Goal: Task Accomplishment & Management: Complete application form

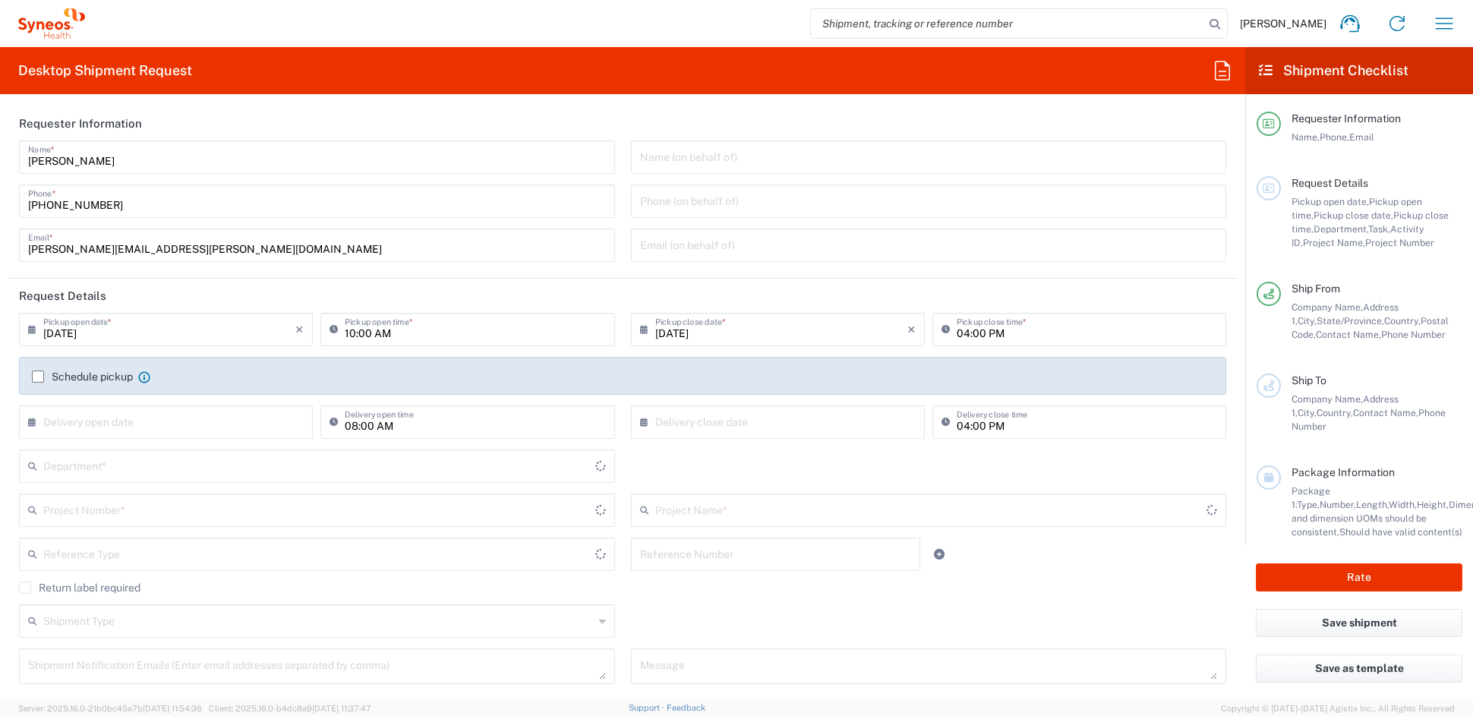
type input "Ohio"
type input "6156"
type input "United States"
type input "Syneos Health Communications-Westerville OH"
drag, startPoint x: 196, startPoint y: 247, endPoint x: -69, endPoint y: 244, distance: 265.0
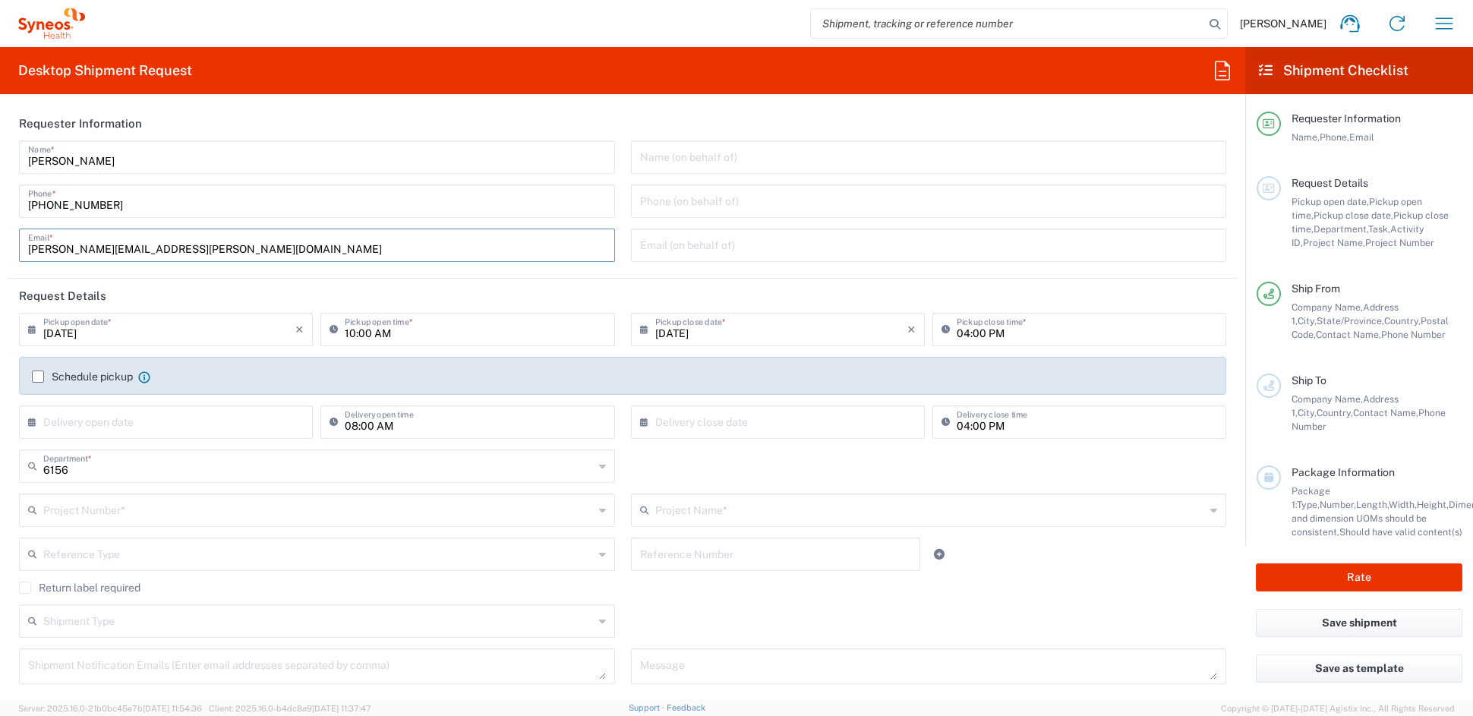
click at [0, 244] on html "John Popp Home Shipment estimator Shipment tracking Desktop shipment request My…" at bounding box center [736, 358] width 1473 height 716
paste input "melissa.storer"
click at [443, 251] on input "melissa.storer@syneoshealth.com" at bounding box center [317, 244] width 578 height 27
type input "melissa.storer@syneoshealth.com"
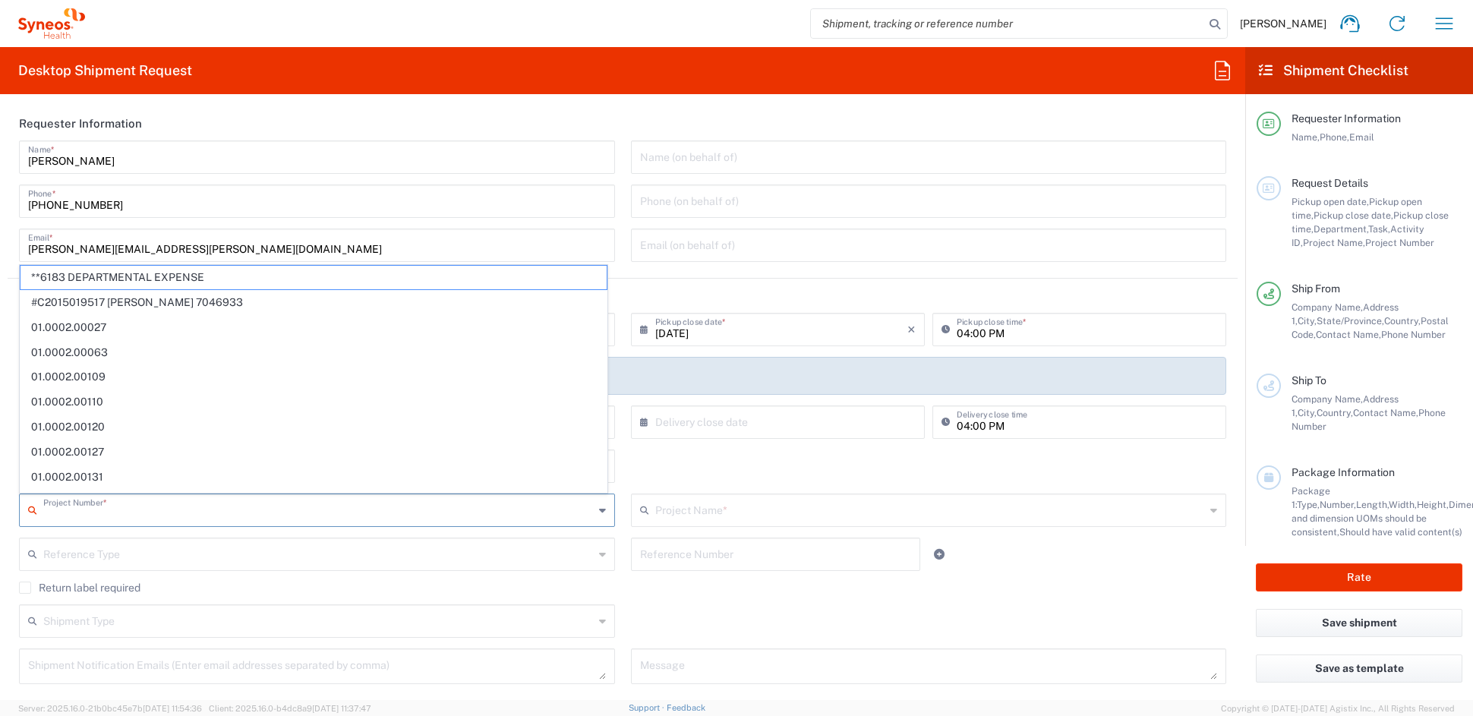
click at [163, 512] on input "text" at bounding box center [318, 509] width 550 height 27
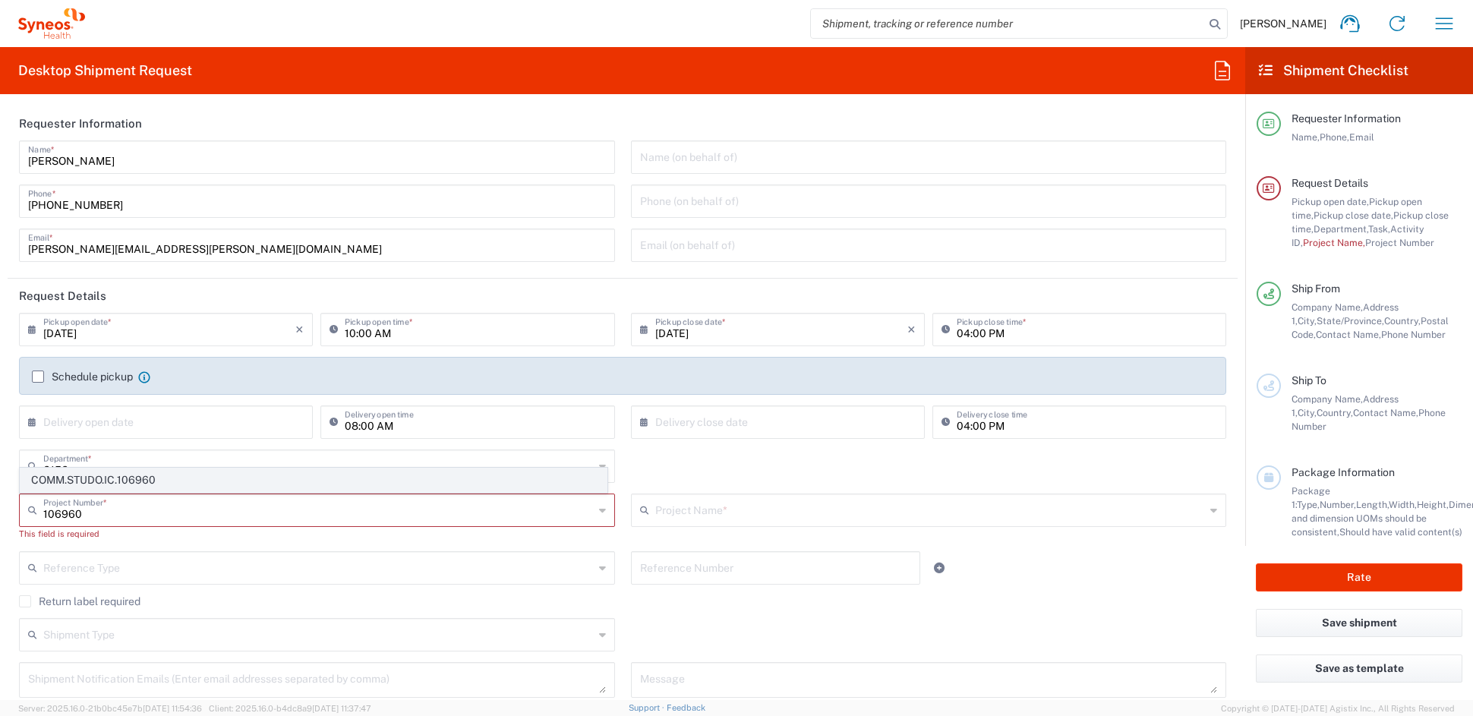
click at [122, 481] on span "COMM.STUDO.IC.106960" at bounding box center [313, 480] width 586 height 24
type input "COMM.STUDO.IC.106960"
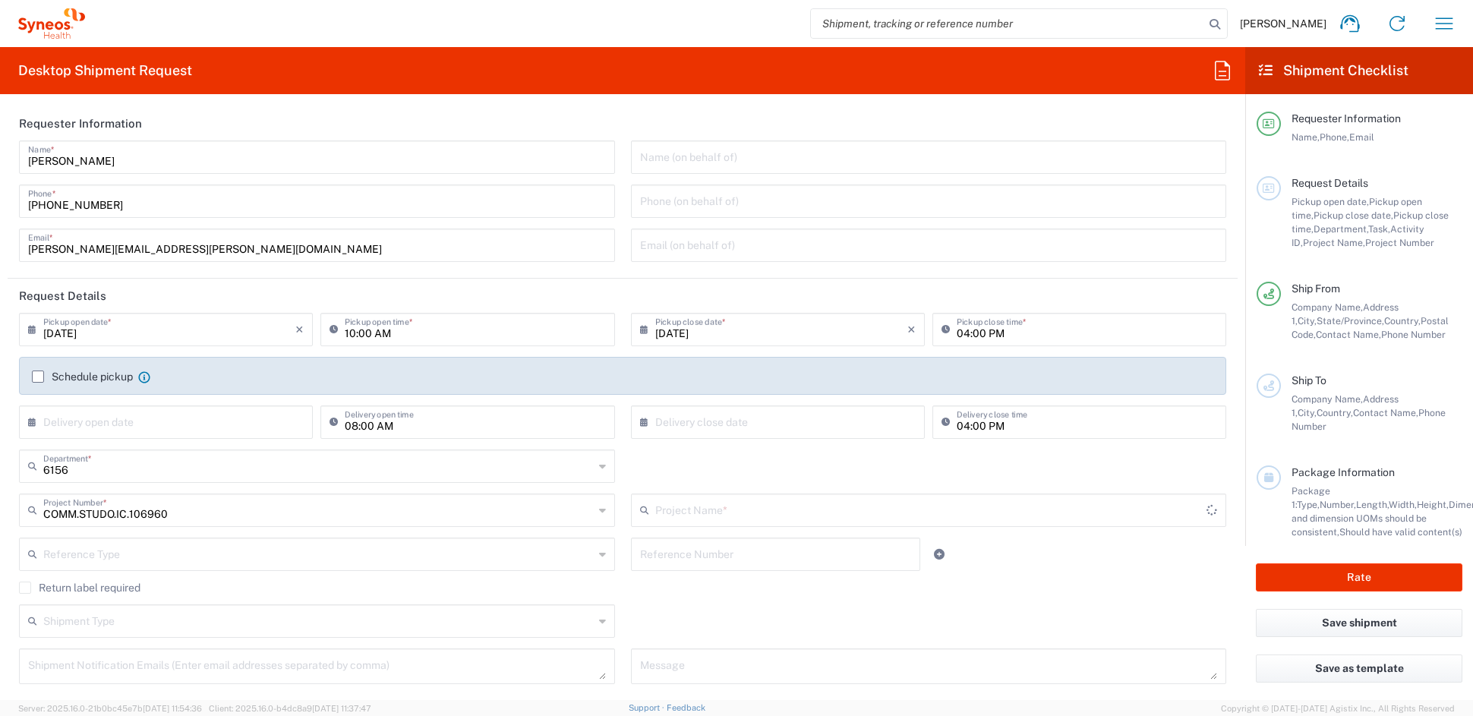
type input "Syneos.PATENG.22.106960"
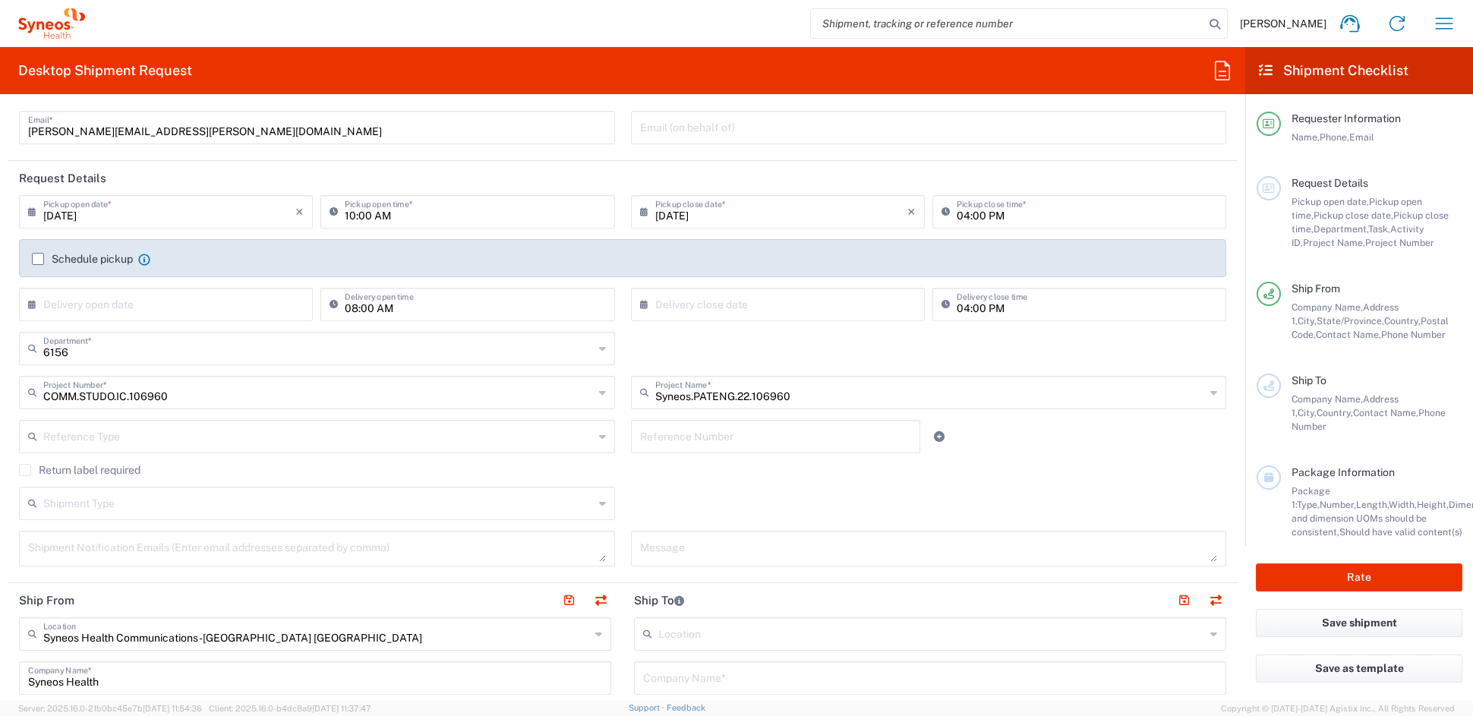
scroll to position [124, 0]
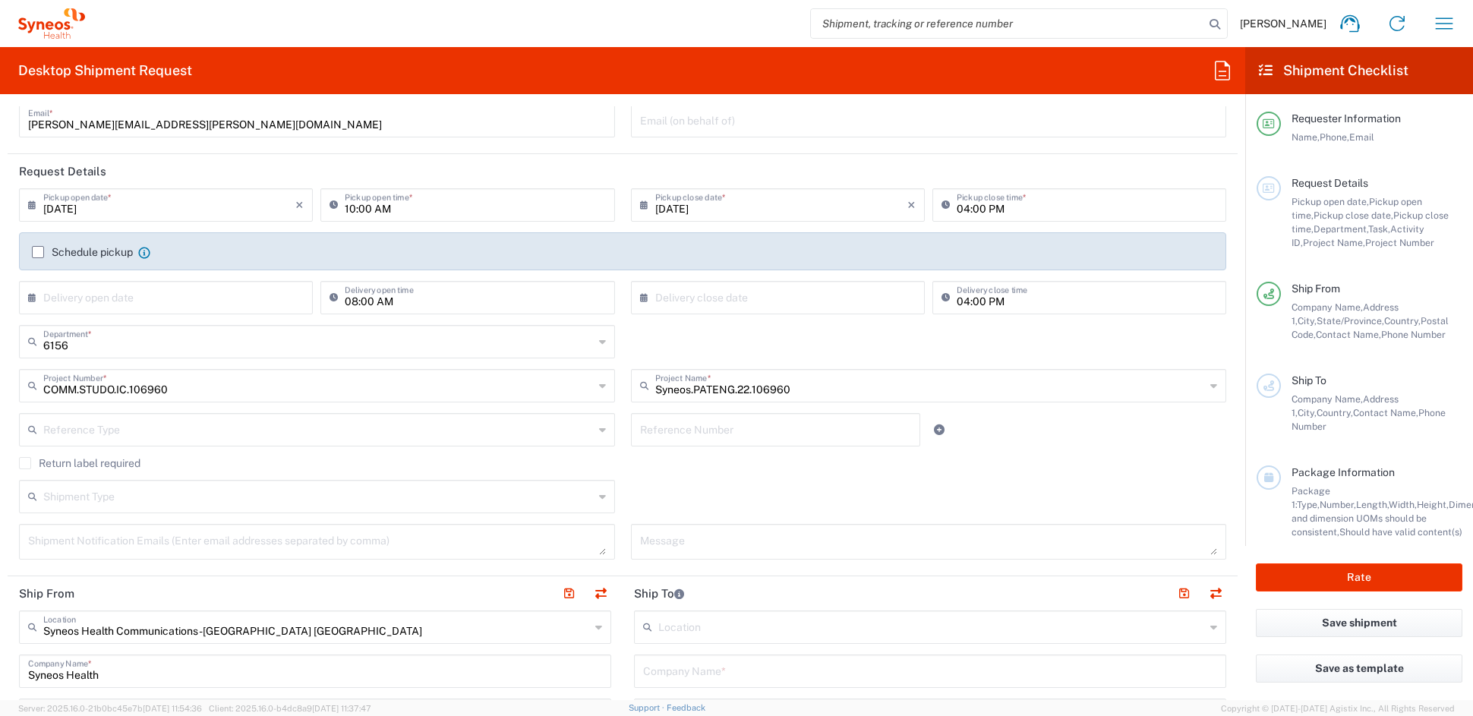
click at [129, 541] on textarea at bounding box center [317, 541] width 578 height 27
paste textarea "daniela.botero@syneoshealth.com"
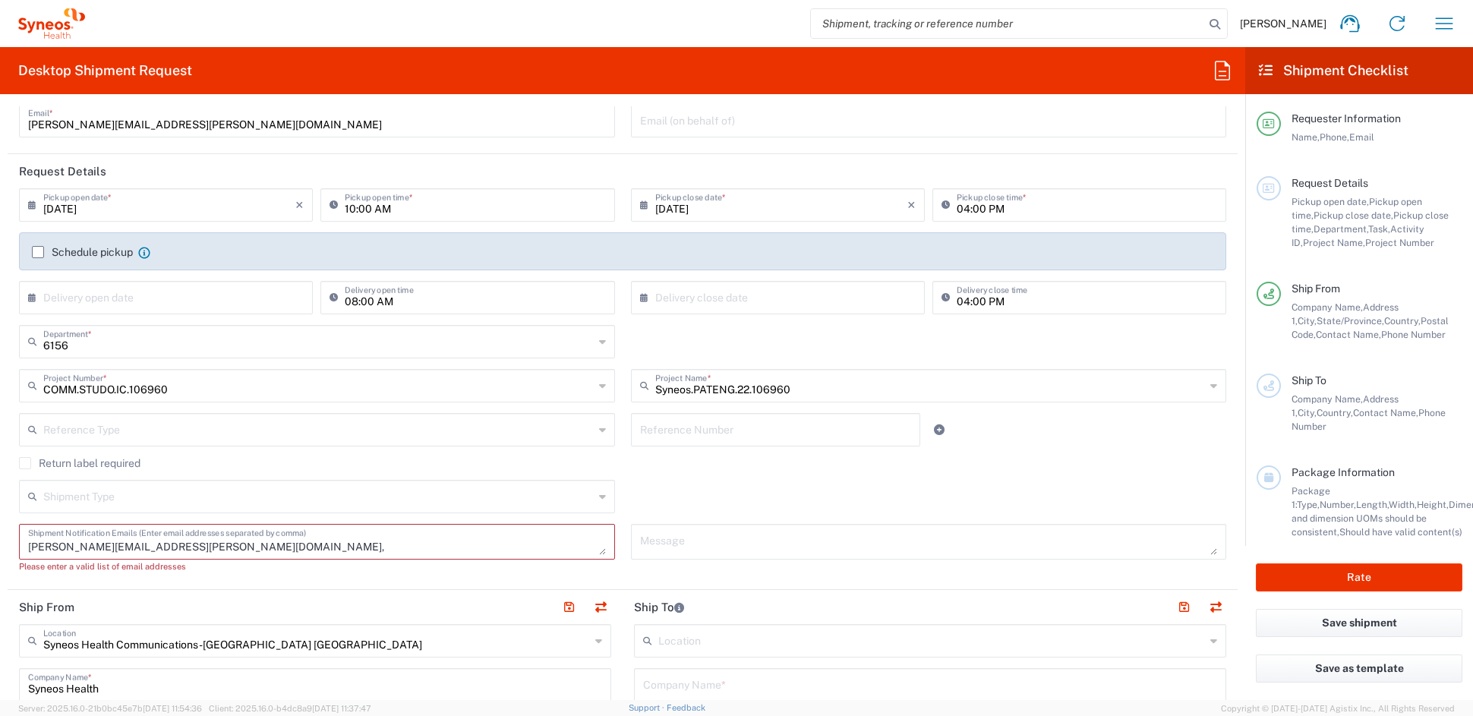
paste textarea "elvira.rico@exporcomex.com"
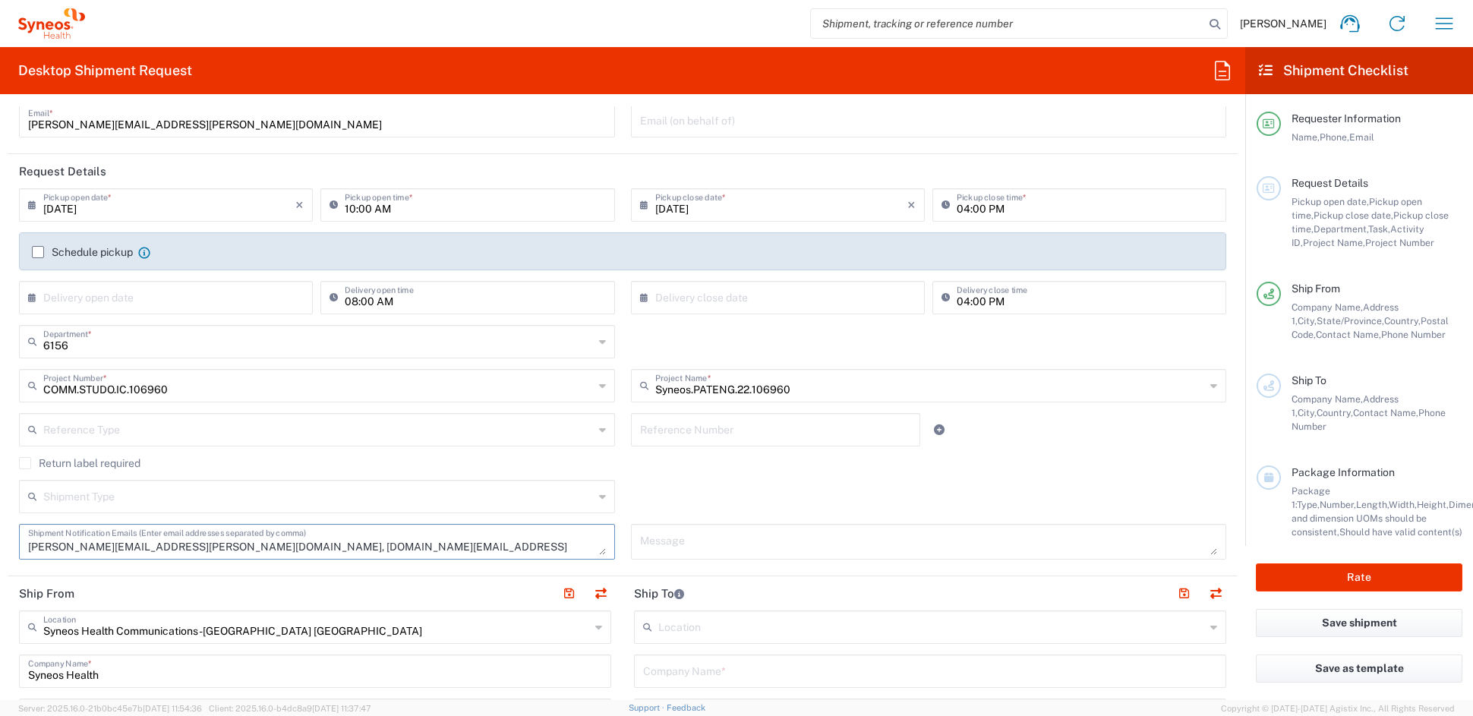
type textarea "daniela.botero@syneoshealth.com, elvira.rico@exporcomex.com"
click at [701, 540] on textarea at bounding box center [929, 541] width 578 height 27
paste textarea "SH-106960-COL-3022-002"
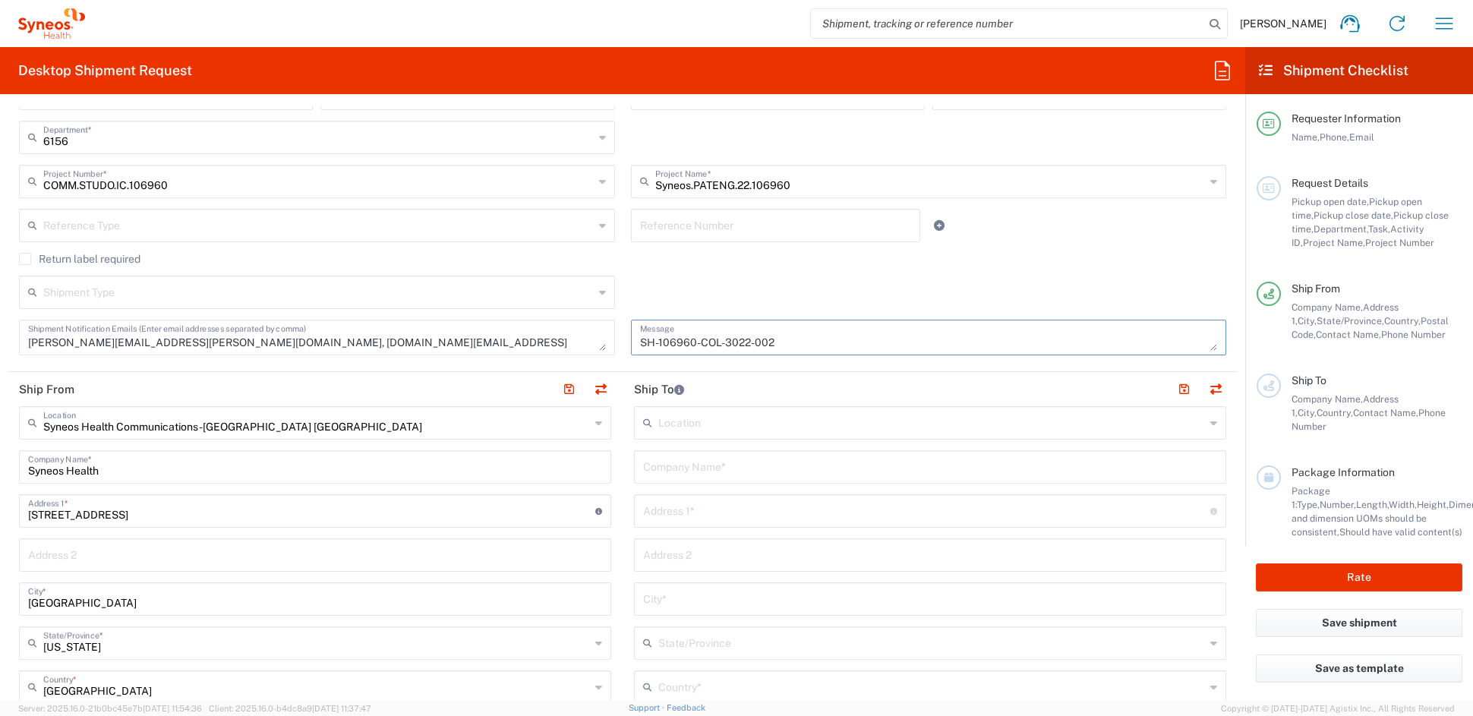
scroll to position [333, 0]
type textarea "SH-106960-COL-3022-002"
click at [680, 465] on input "text" at bounding box center [930, 462] width 574 height 27
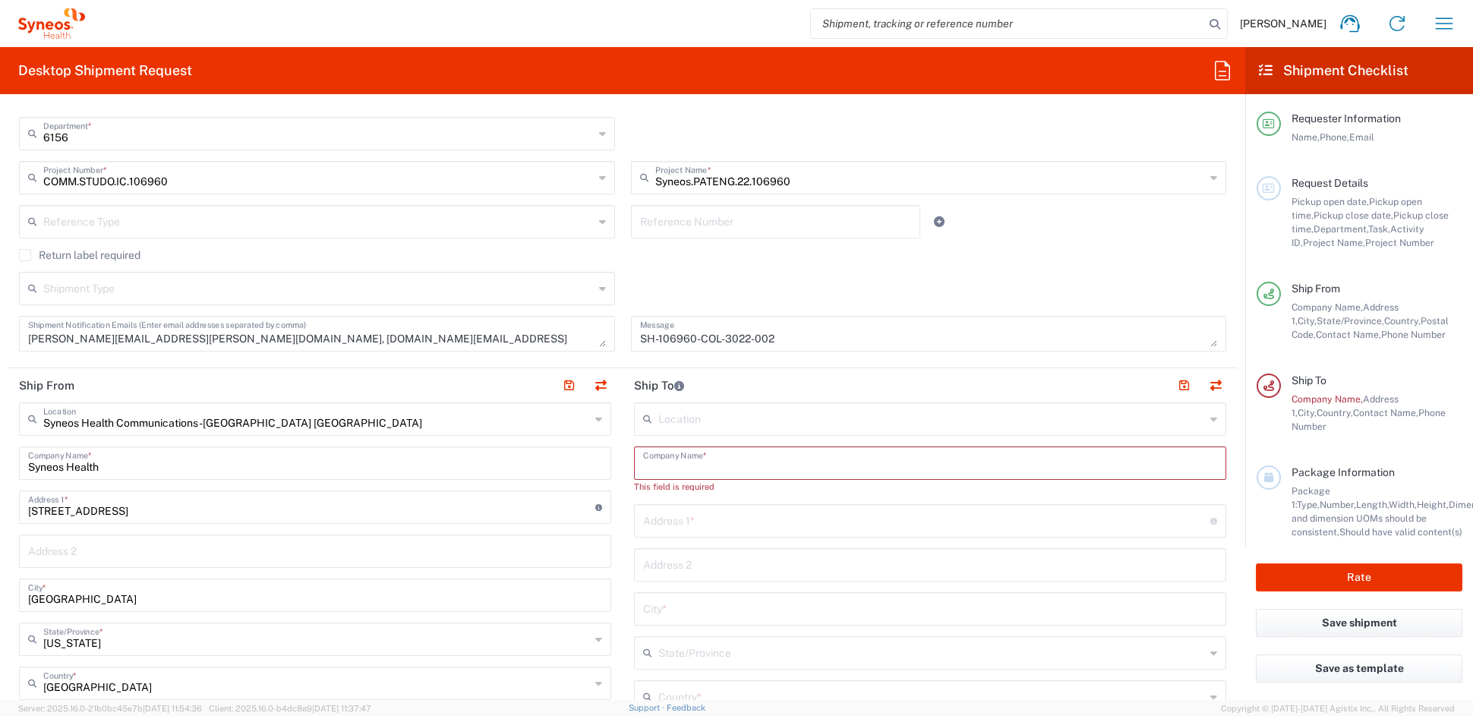
paste input "Instituto de Enfermedades Autoinmune Renato Guzmán - IDEARG. SAS."
type input "Instituto de Enfermedades Autoinmune Renato Guzmán - IDEARG. SAS."
click at [695, 503] on input "text" at bounding box center [926, 506] width 567 height 27
paste input "Autopista Norte # 83-67"
type input "Autopista Norte # 83-67"
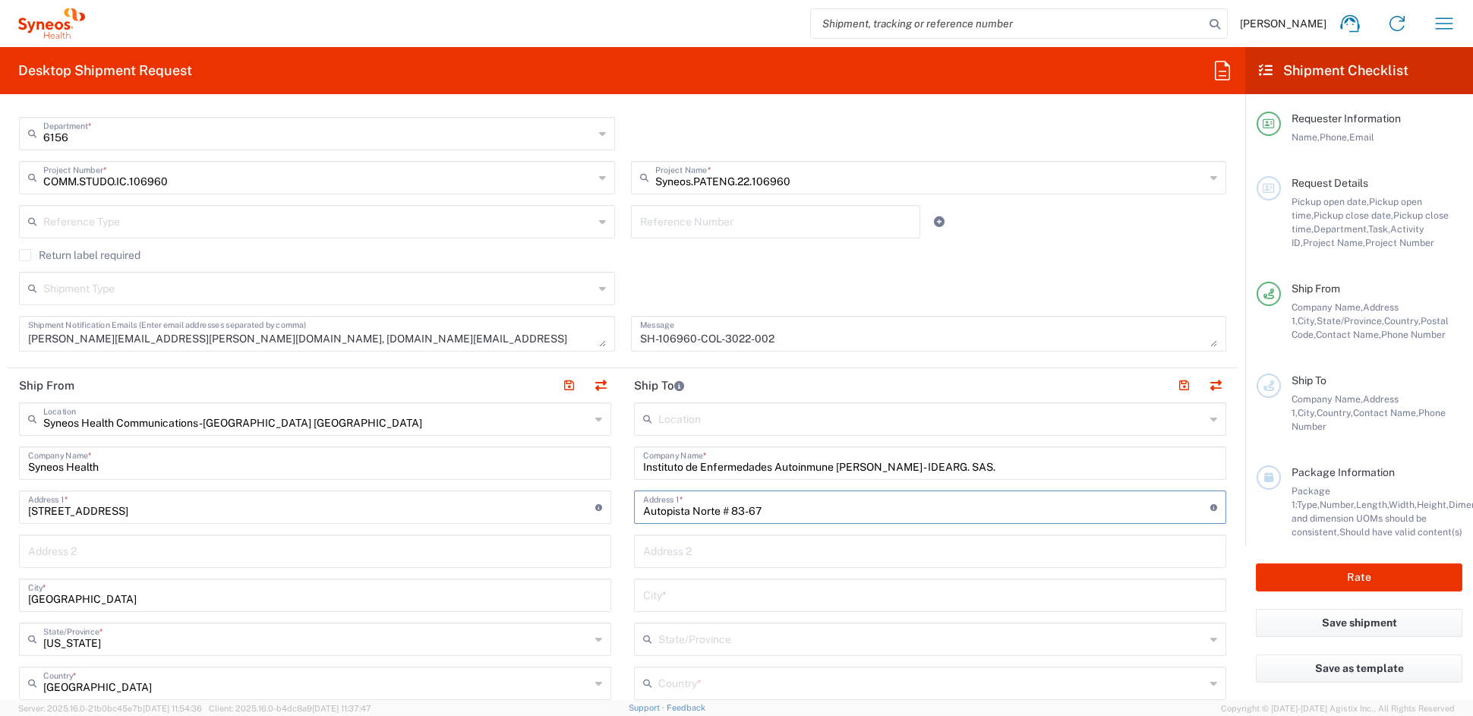
click at [686, 595] on input "text" at bounding box center [930, 594] width 574 height 27
paste input "Bogota"
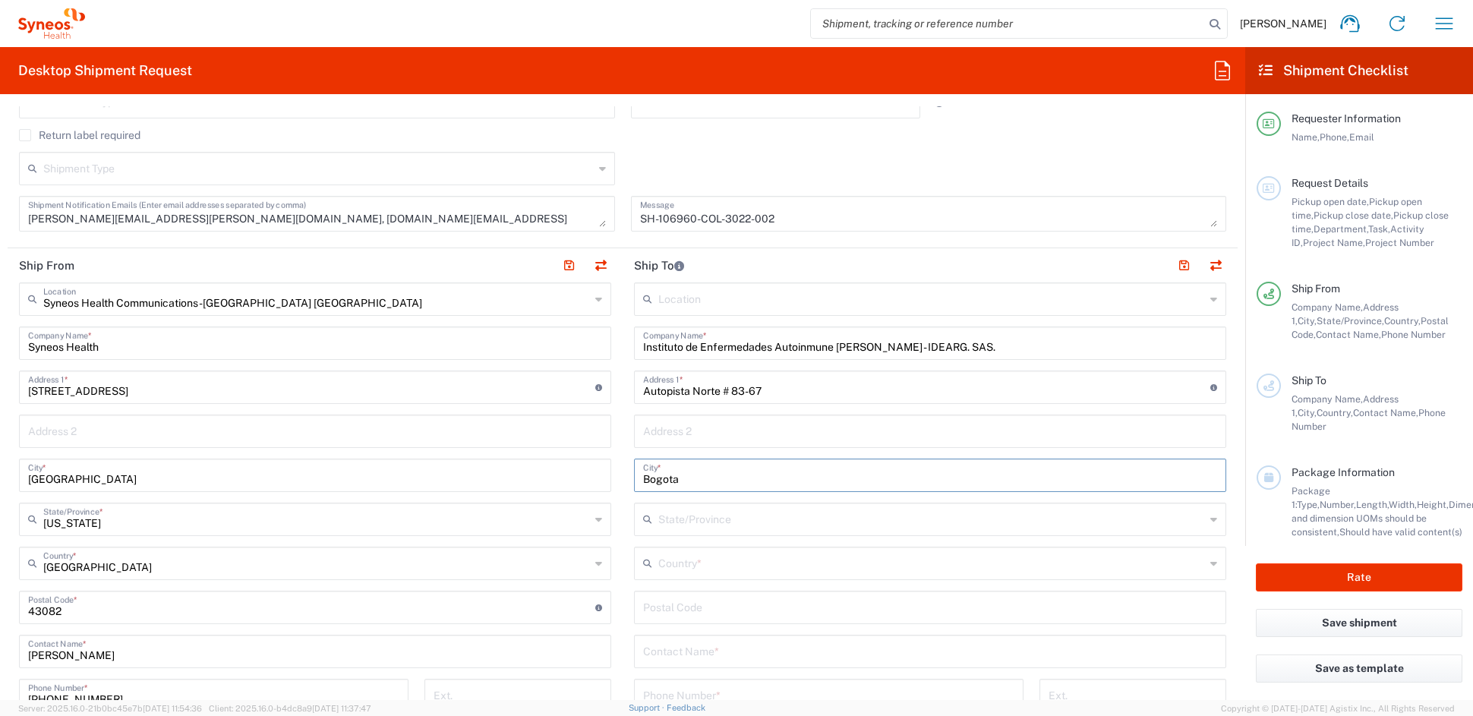
scroll to position [460, 0]
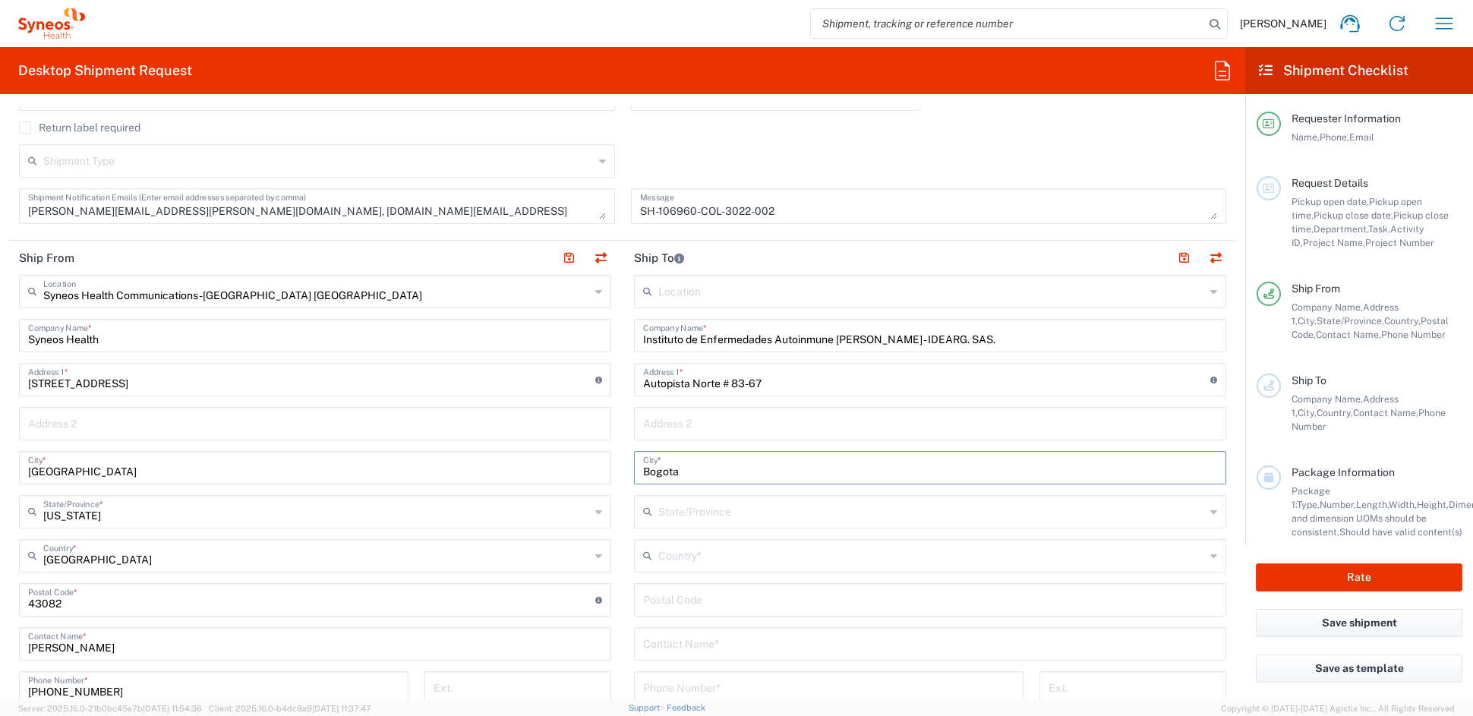
type input "Bogota"
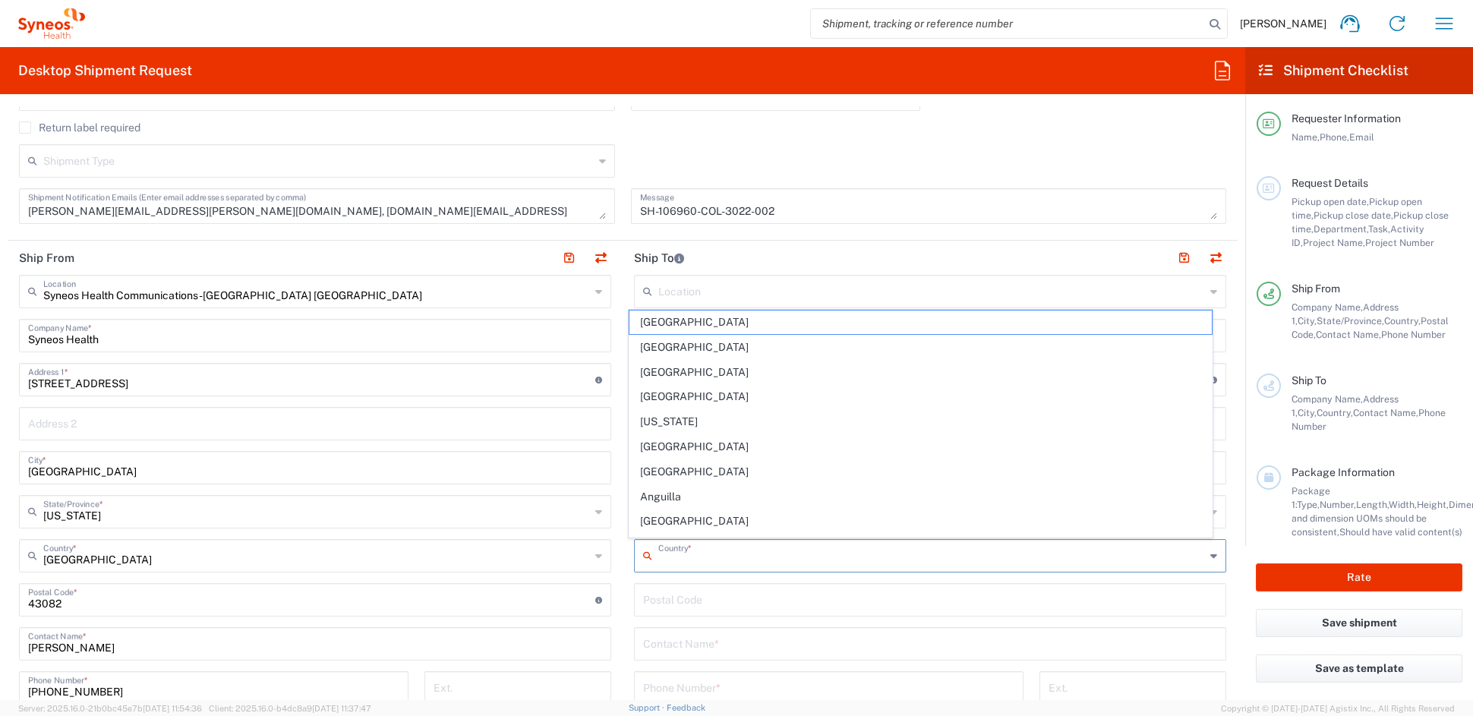
click at [683, 556] on input "text" at bounding box center [931, 554] width 547 height 27
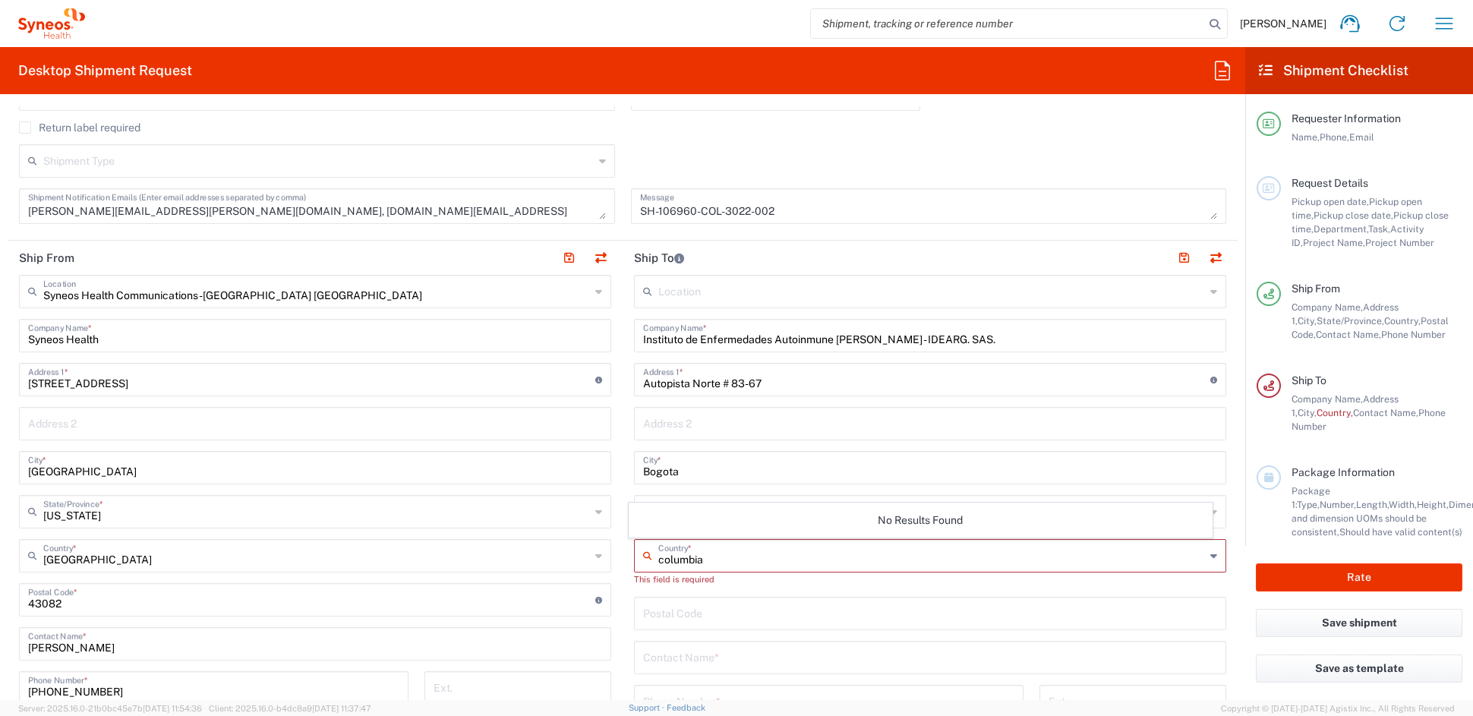
click at [658, 558] on input "columbia" at bounding box center [931, 554] width 547 height 27
click at [760, 563] on input "Columbia" at bounding box center [931, 554] width 547 height 27
type input "C"
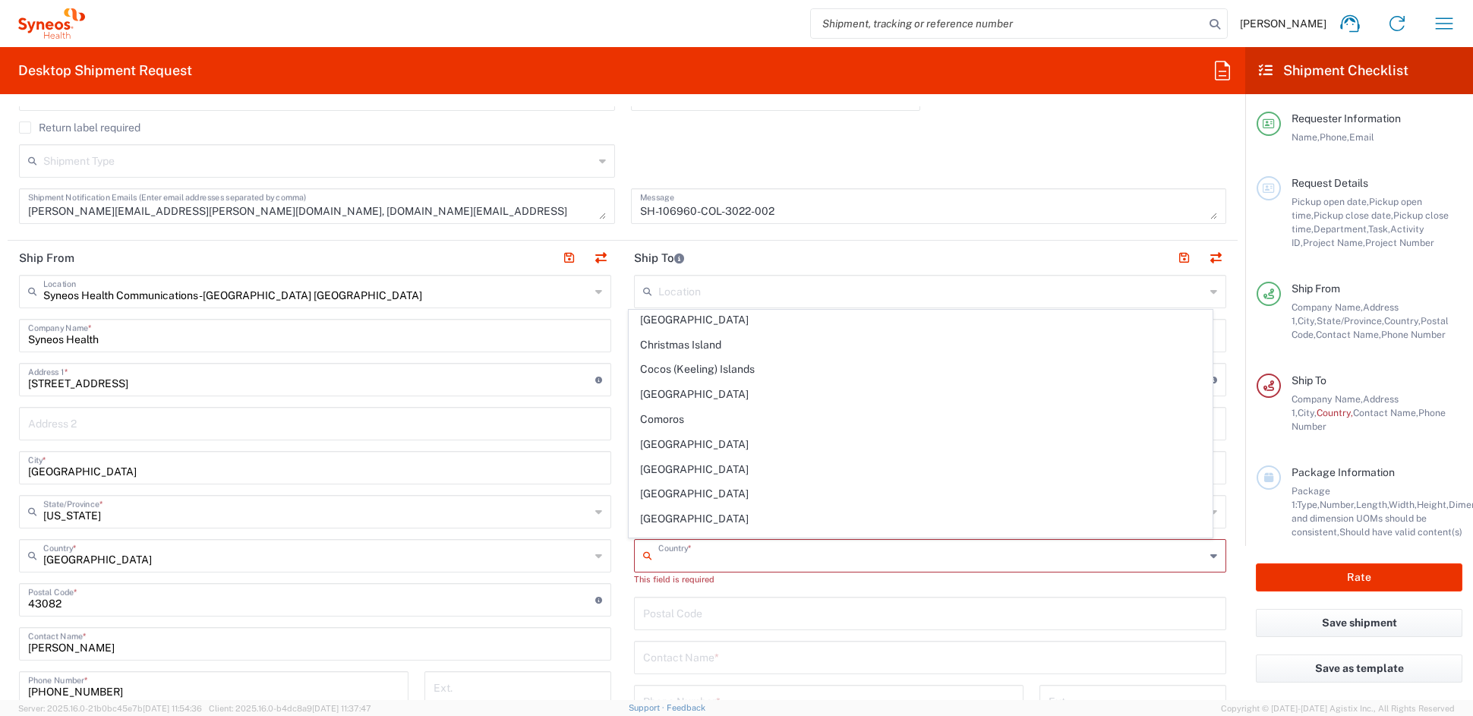
scroll to position [1147, 0]
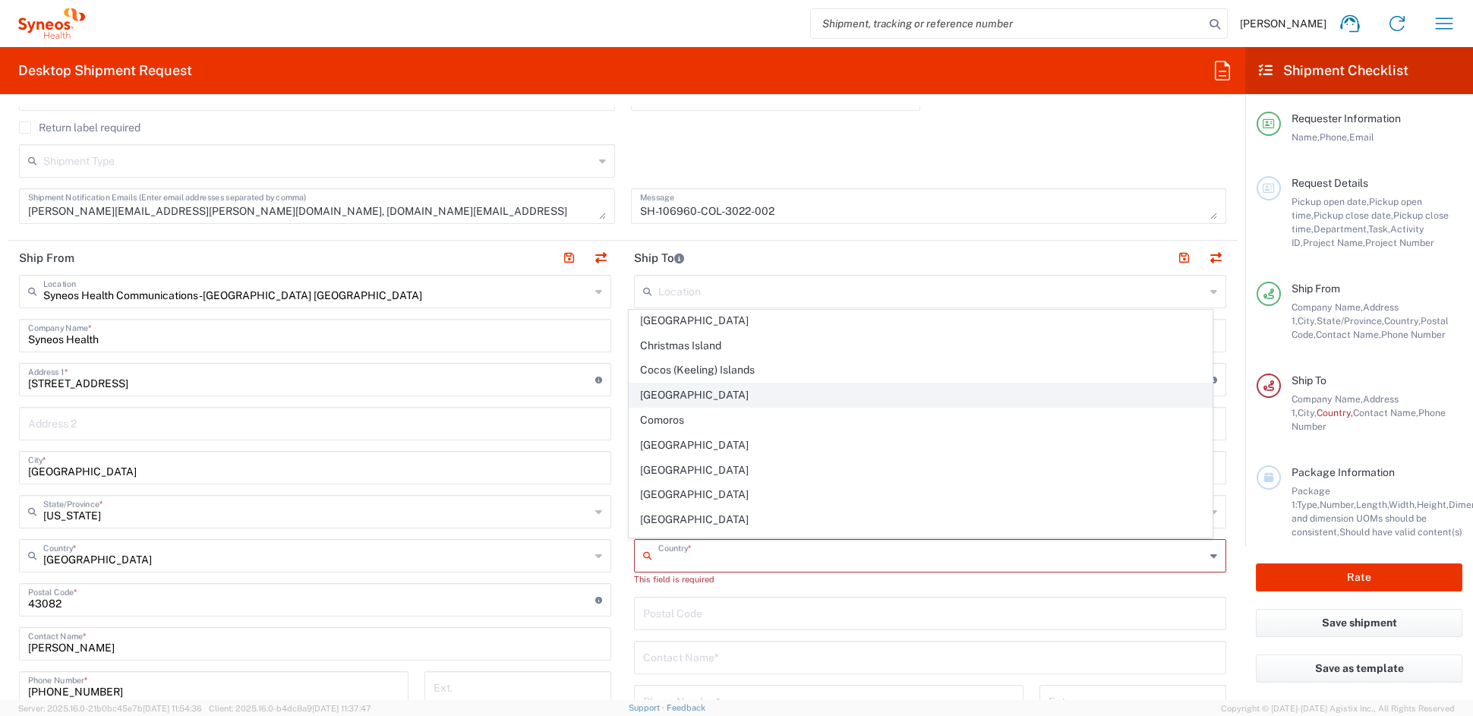
click at [681, 400] on span "Colombia" at bounding box center [920, 395] width 583 height 24
type input "Colombia"
type input "Sender/Shipper"
type input "Delivery Duty Paid"
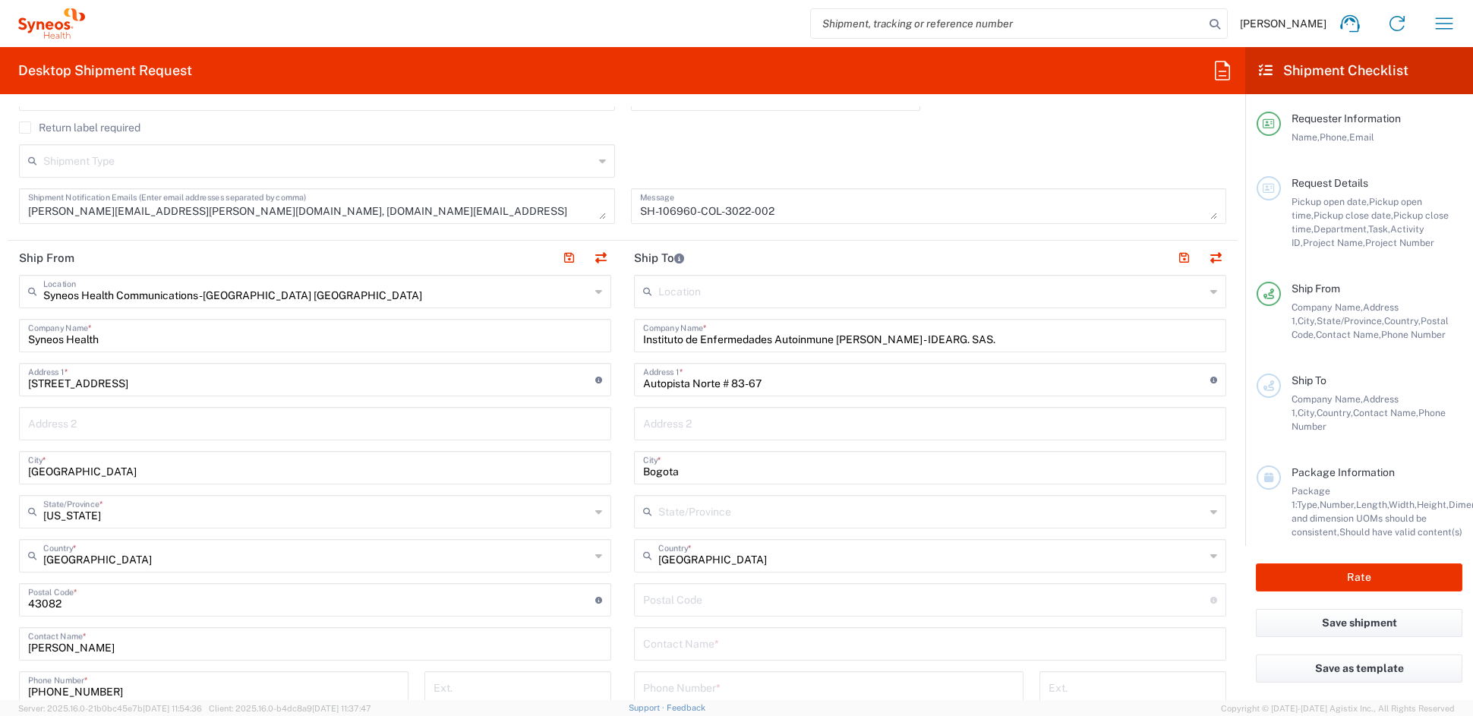
click at [695, 602] on input "undefined" at bounding box center [926, 598] width 567 height 27
paste input "111211"
type input "111211"
click at [689, 642] on input "text" at bounding box center [930, 642] width 574 height 27
paste input "Andrés Noguera"
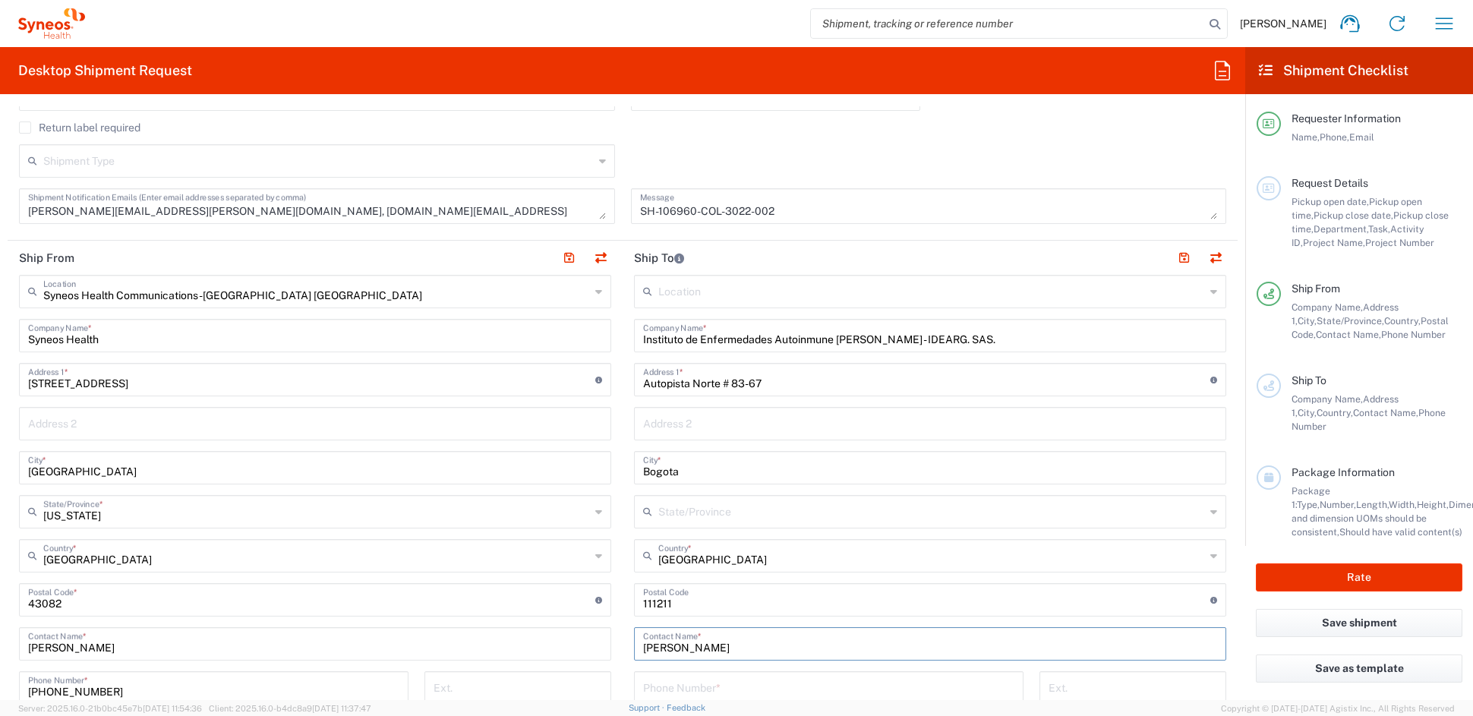
drag, startPoint x: 664, startPoint y: 646, endPoint x: 707, endPoint y: 651, distance: 42.8
click at [673, 646] on input "Andrés Noguera" at bounding box center [930, 642] width 574 height 27
type input "Andres Noguera"
click at [904, 338] on input "Instituto de Enfermedades Autoinmune Renato Guzmán - IDEARG. SAS." at bounding box center [930, 334] width 574 height 27
click at [903, 338] on input "Instituto de Enfermedades Autoinmune Renato Guzmán - IDEARG. SAS." at bounding box center [930, 334] width 574 height 27
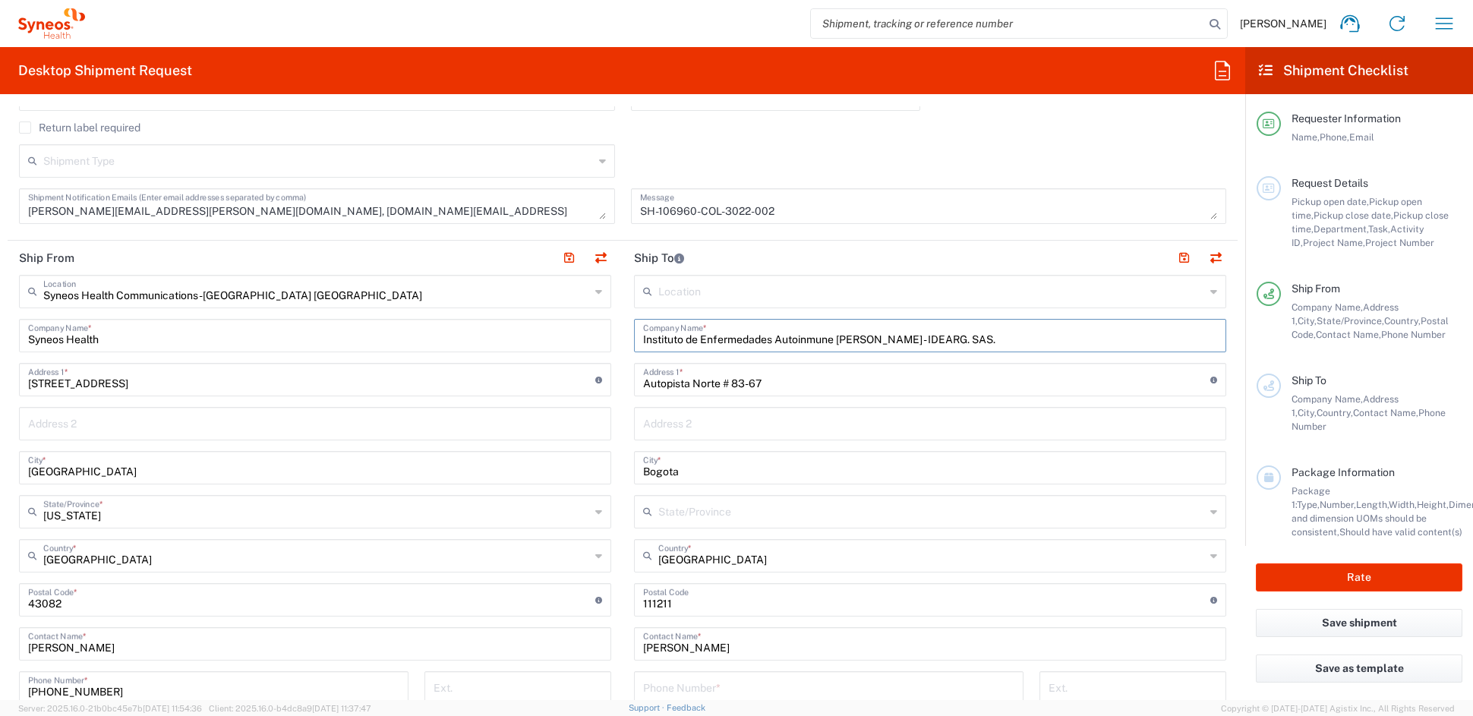
click at [932, 343] on input "Instituto de Enfermedades Autoinmune Renato Guzmán - IDEARG. SAS." at bounding box center [930, 334] width 574 height 27
click at [904, 337] on input "Instituto de Enfermedades Autoinmune Renato Guzmán - IDEARG. SAS." at bounding box center [930, 334] width 574 height 27
type input "Instituto de Enfermedades Autoinmune Renato Guzman - IDEARG. SAS."
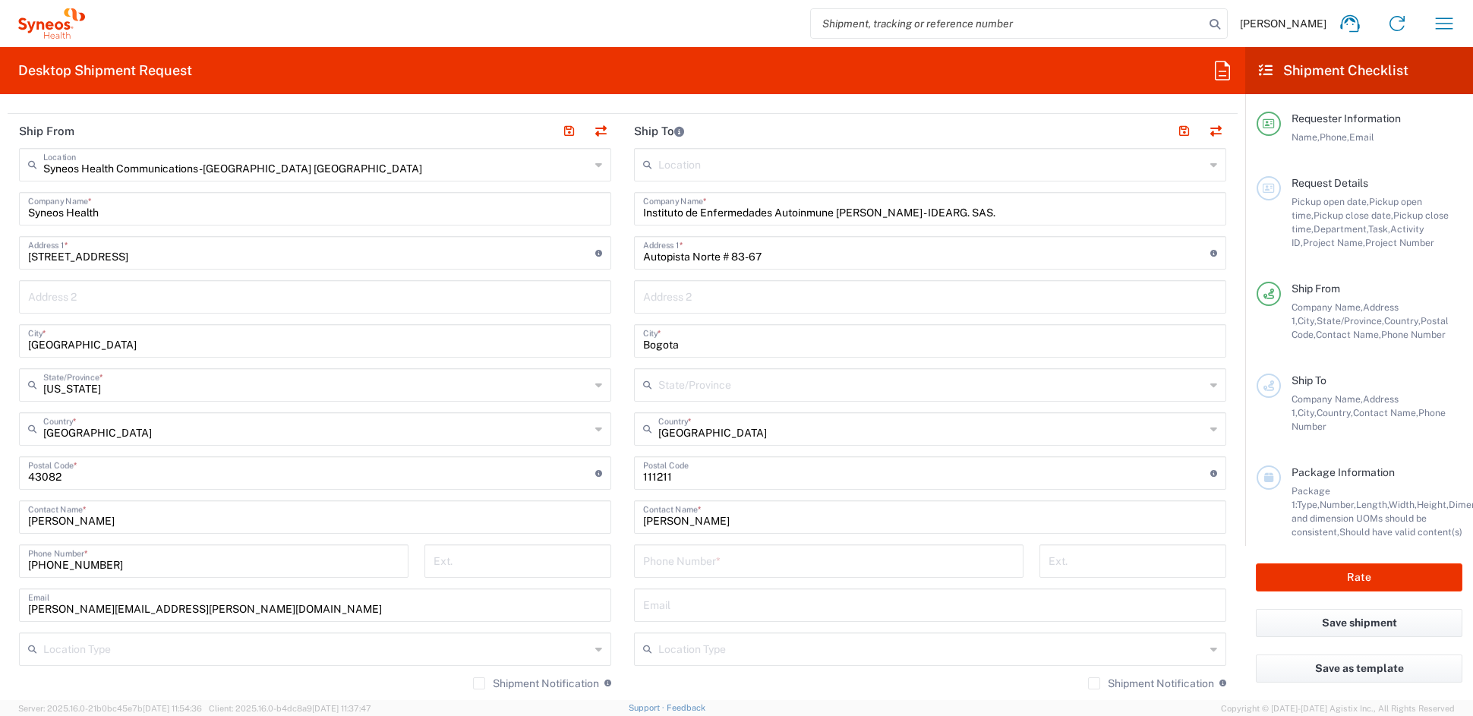
scroll to position [595, 0]
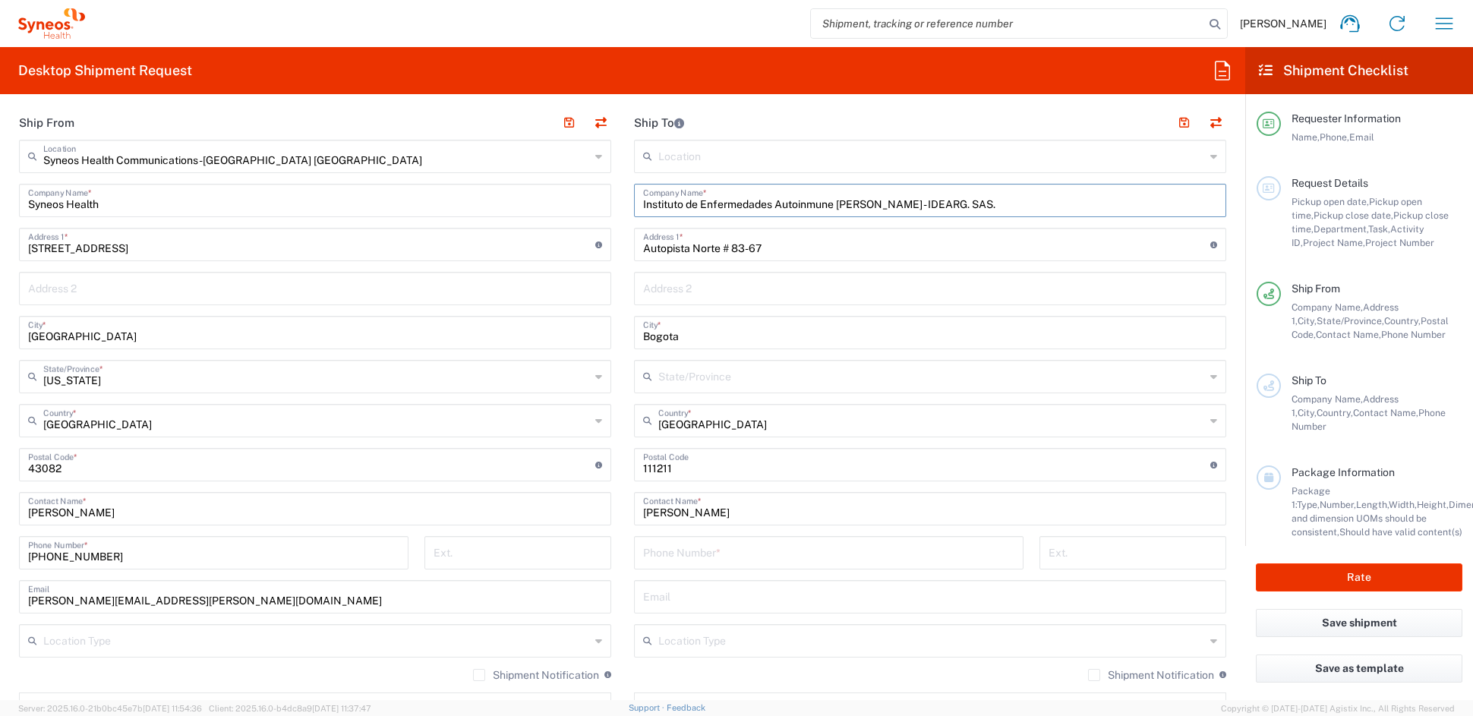
click at [733, 551] on input "tel" at bounding box center [828, 551] width 371 height 27
paste input "57 310 581 4447"
drag, startPoint x: 695, startPoint y: 556, endPoint x: 714, endPoint y: 556, distance: 19.7
click at [698, 555] on input "57 310 581 4447" at bounding box center [828, 551] width 371 height 27
type input "573105814447"
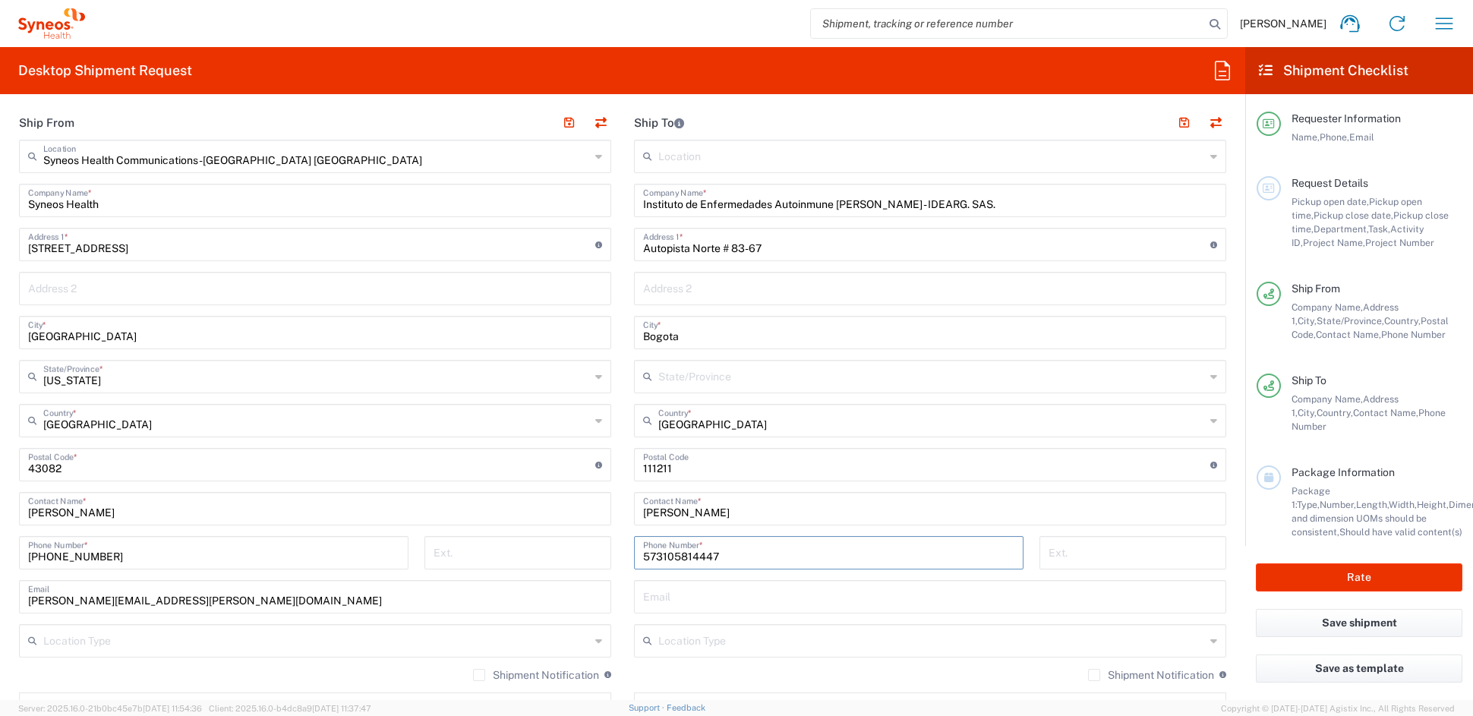
click at [681, 594] on input "text" at bounding box center [930, 595] width 574 height 27
paste input "A.NOGUERA.CENCIS@gmail.com"
type input "A.NOGUERA.CENCIS@gmail.com"
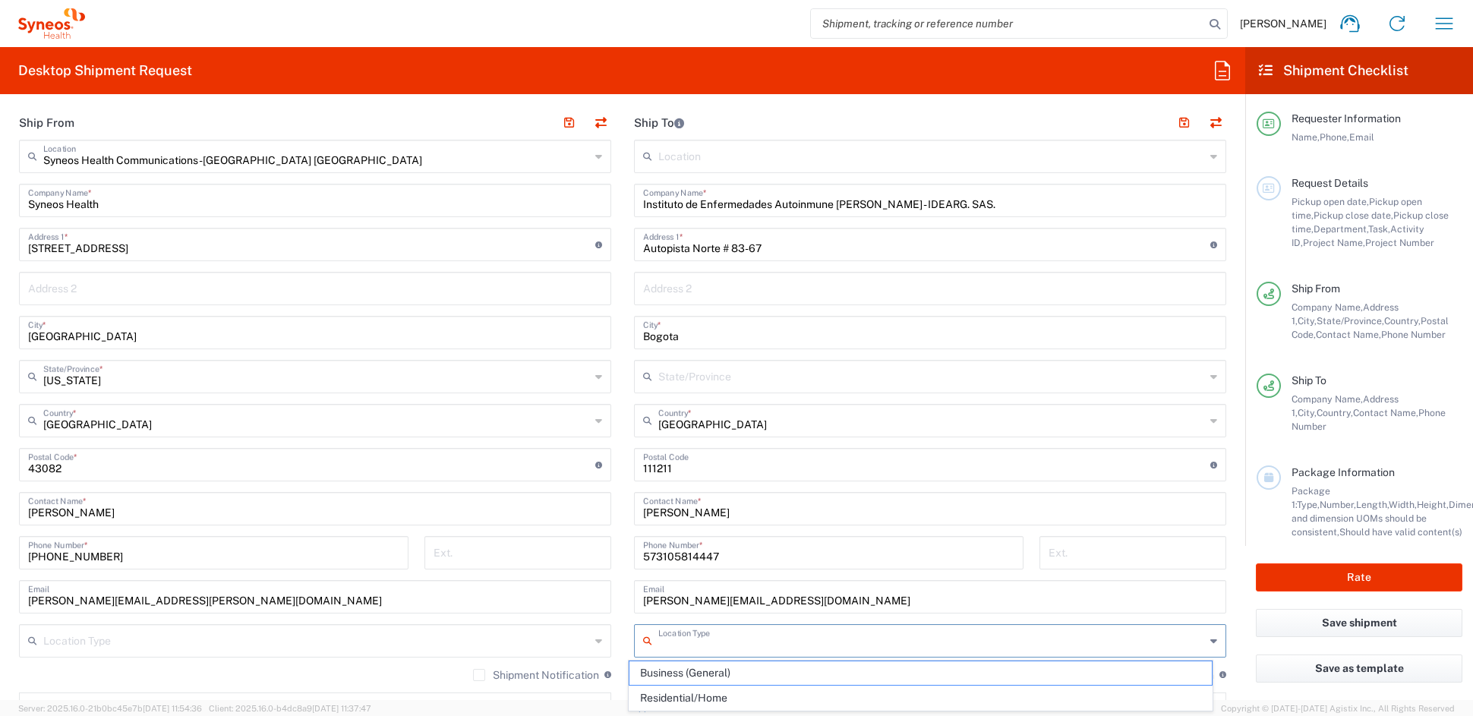
click at [761, 634] on input "text" at bounding box center [931, 639] width 547 height 27
click at [703, 667] on span "Business (General)" at bounding box center [920, 673] width 583 height 24
type input "Business (General)"
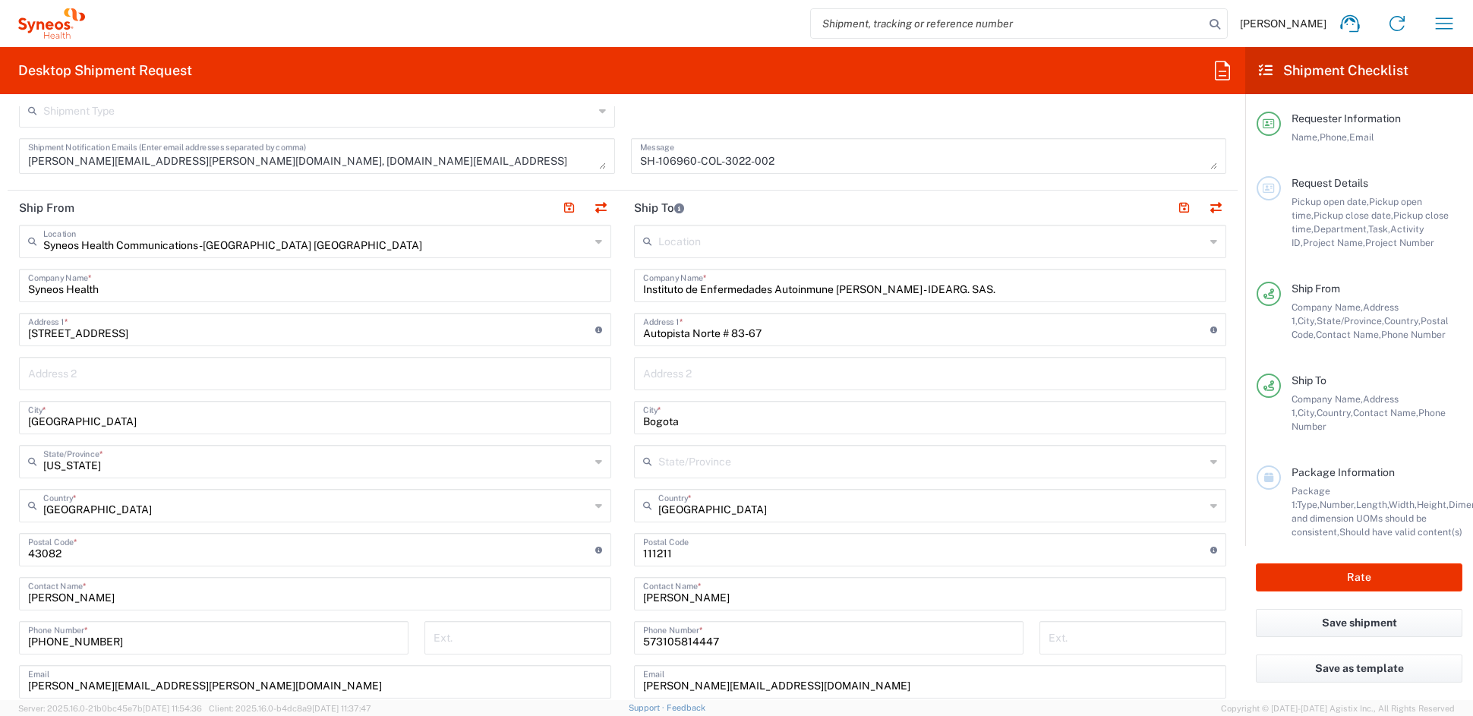
scroll to position [507, 0]
drag, startPoint x: 1004, startPoint y: 291, endPoint x: 916, endPoint y: 292, distance: 88.1
click at [916, 292] on input "Instituto de Enfermedades Autoinmune Renato Guzman - IDEARG. SAS." at bounding box center [930, 287] width 574 height 27
type input "Instituto de Enfermedades Autoinmune Renato Guzman"
click at [740, 381] on input "text" at bounding box center [930, 375] width 574 height 27
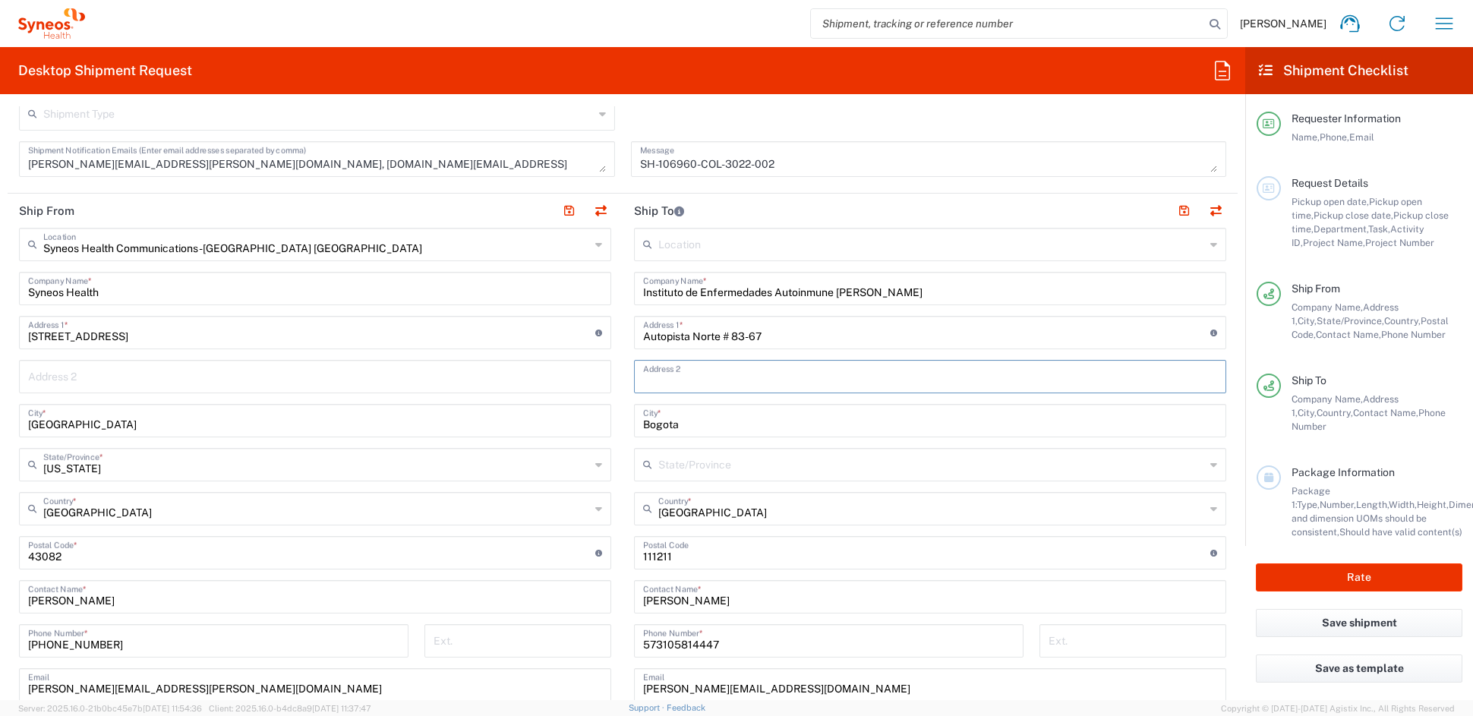
paste input "IDEARG. SAS."
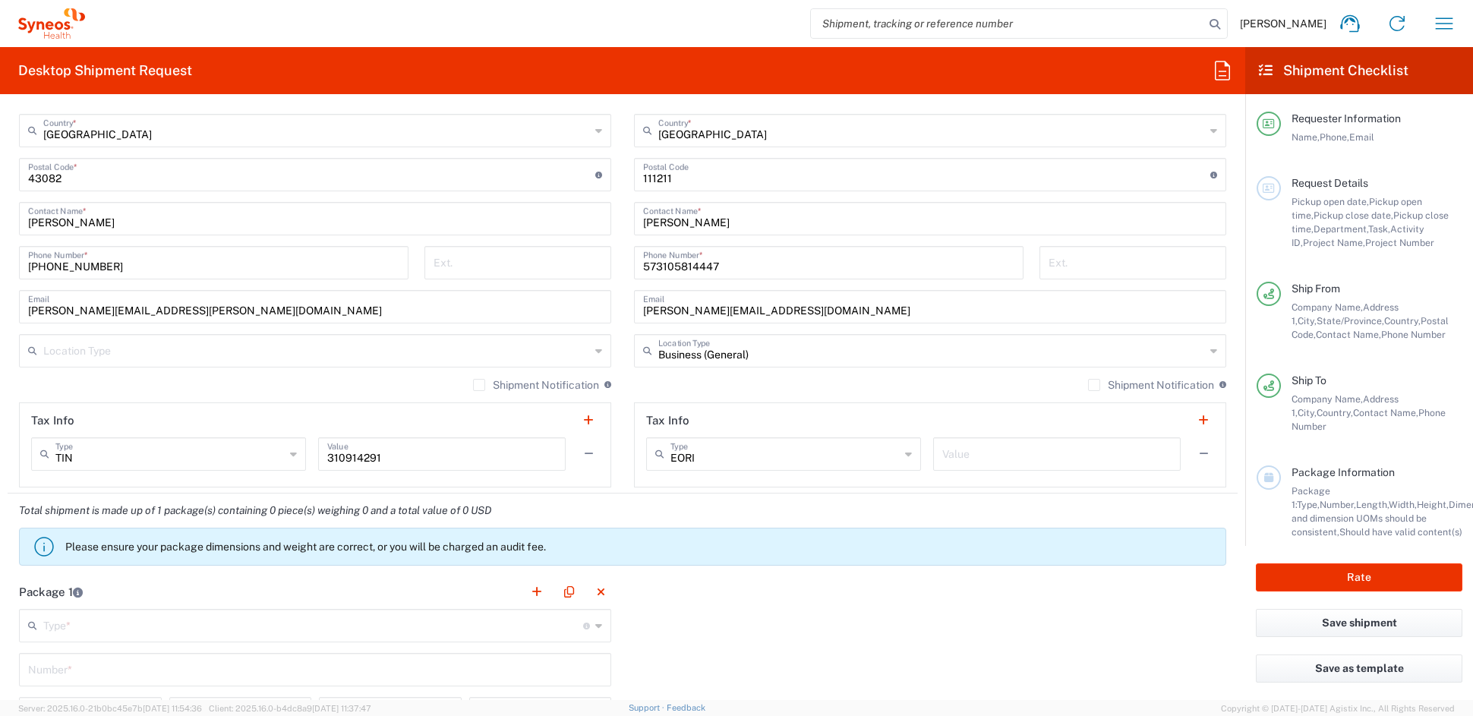
scroll to position [888, 0]
type input "IDEARG. SAS."
click at [979, 450] on input "text" at bounding box center [1056, 450] width 229 height 27
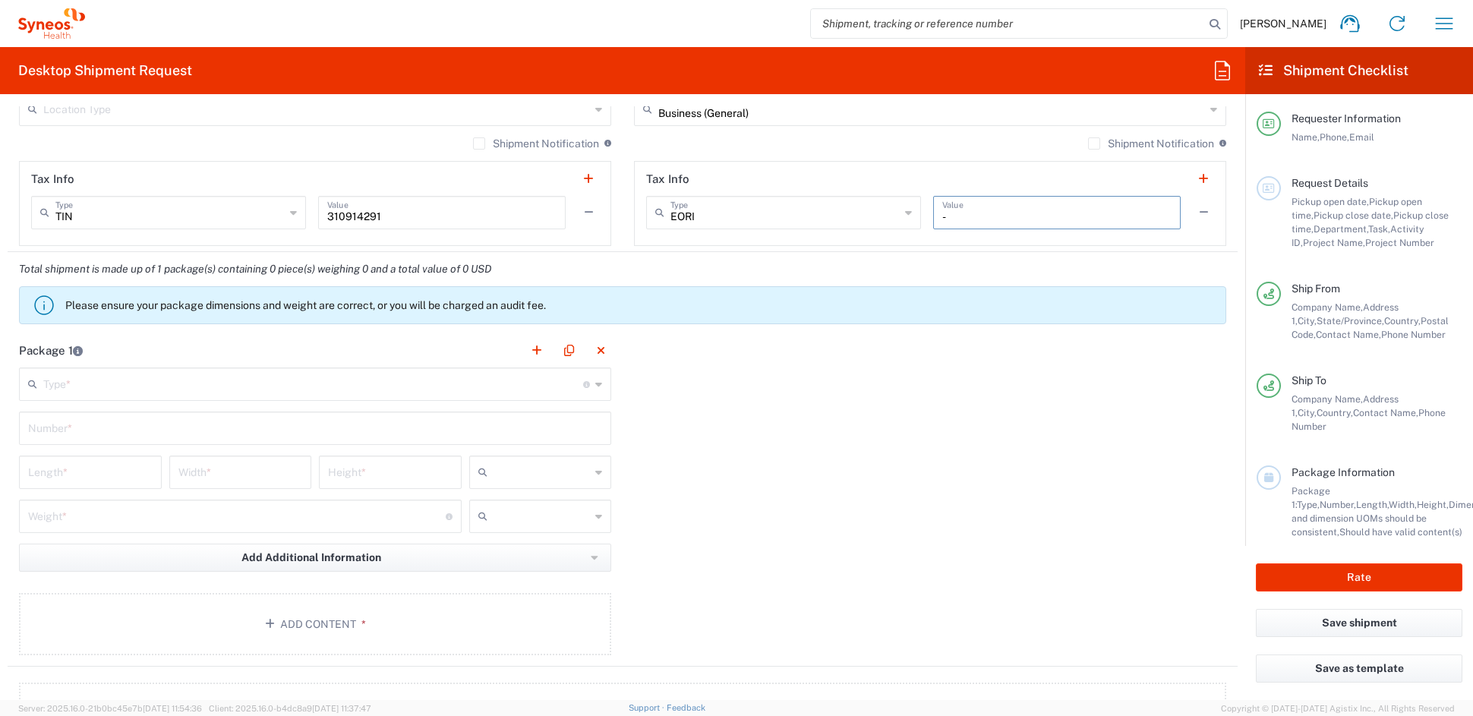
scroll to position [1133, 0]
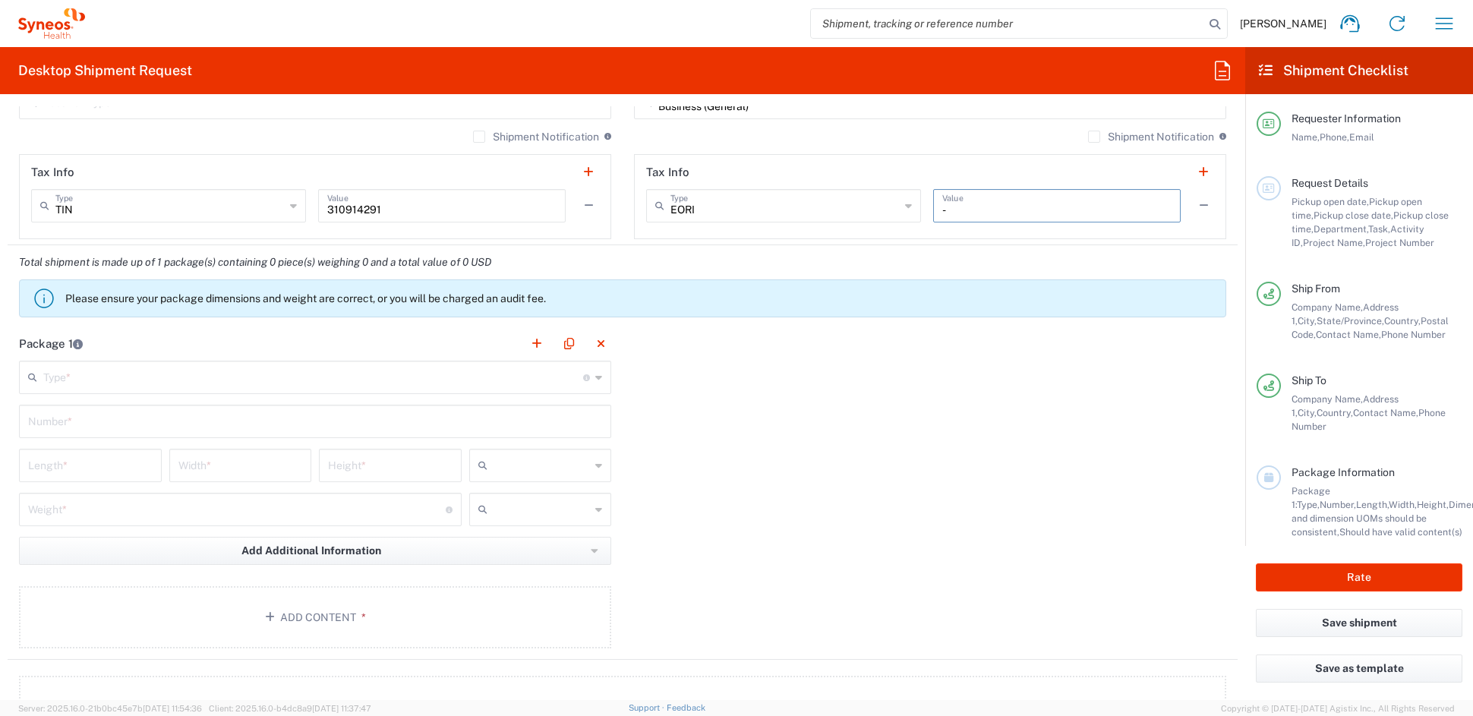
type input "-"
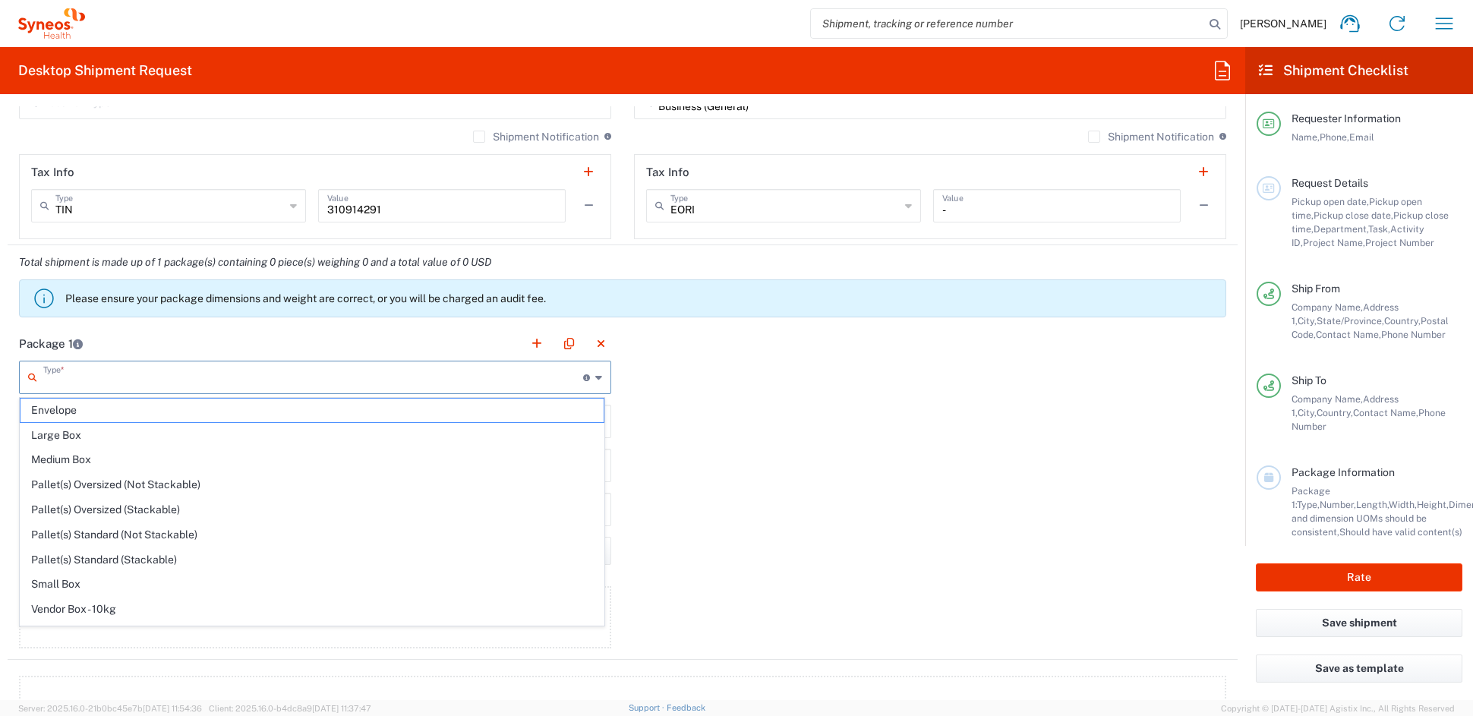
click at [160, 380] on input "text" at bounding box center [313, 376] width 540 height 27
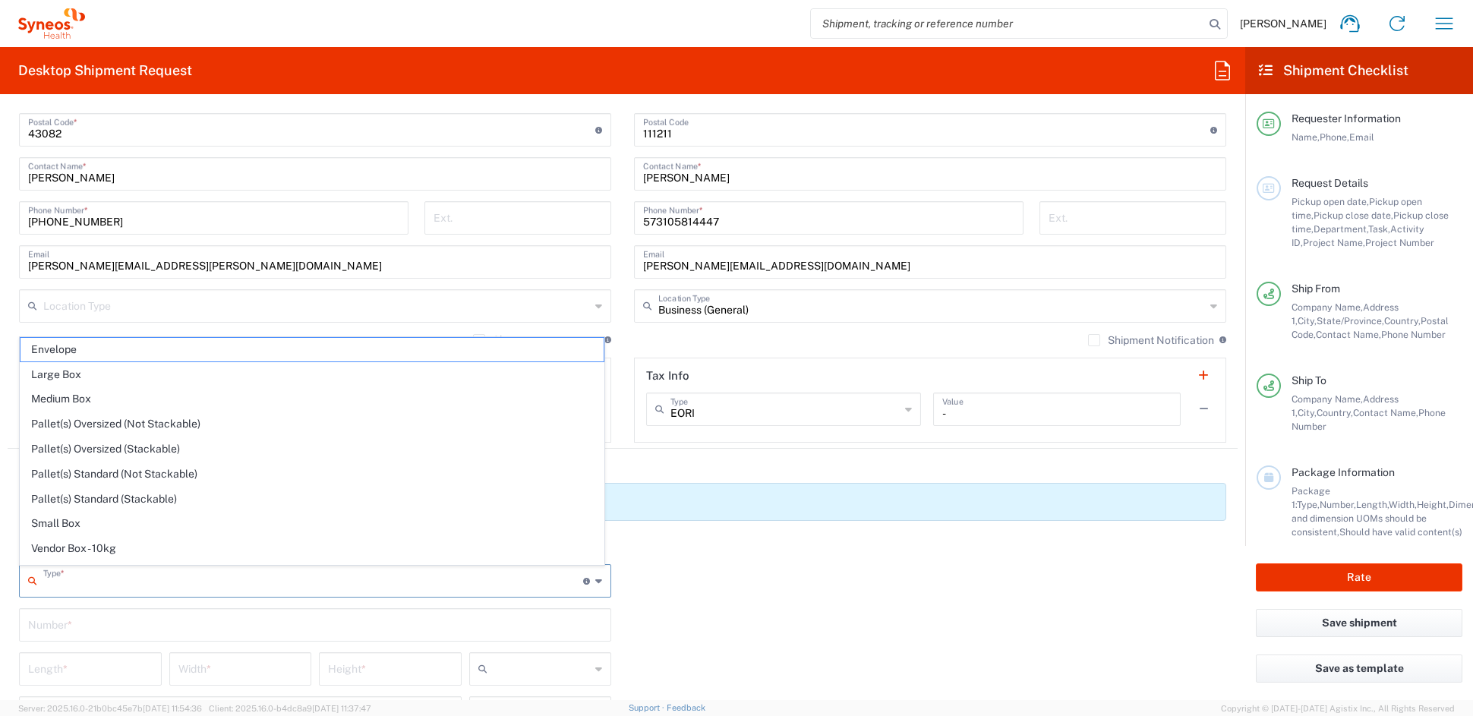
scroll to position [932, 0]
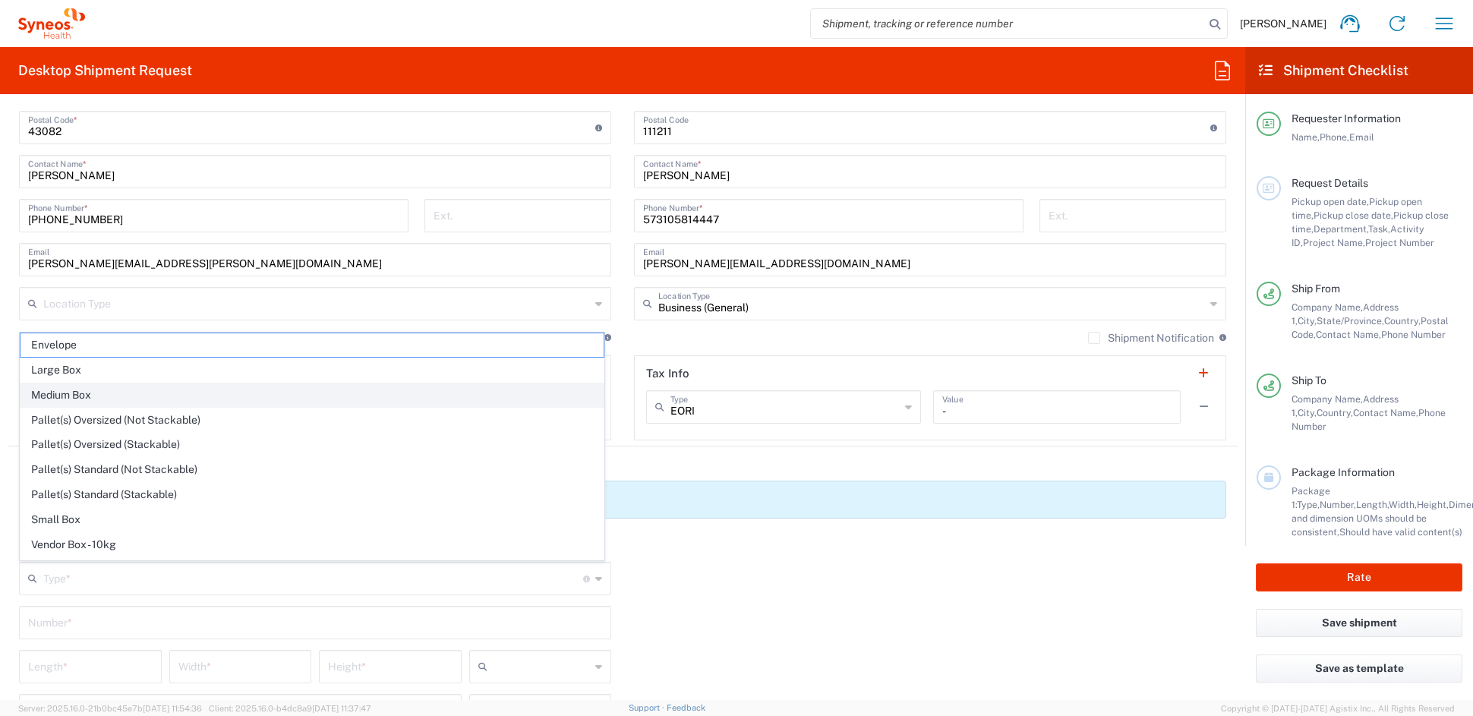
click at [80, 392] on span "Medium Box" at bounding box center [311, 395] width 583 height 24
type input "Medium Box"
type input "13"
type input "11.5"
type input "2.5"
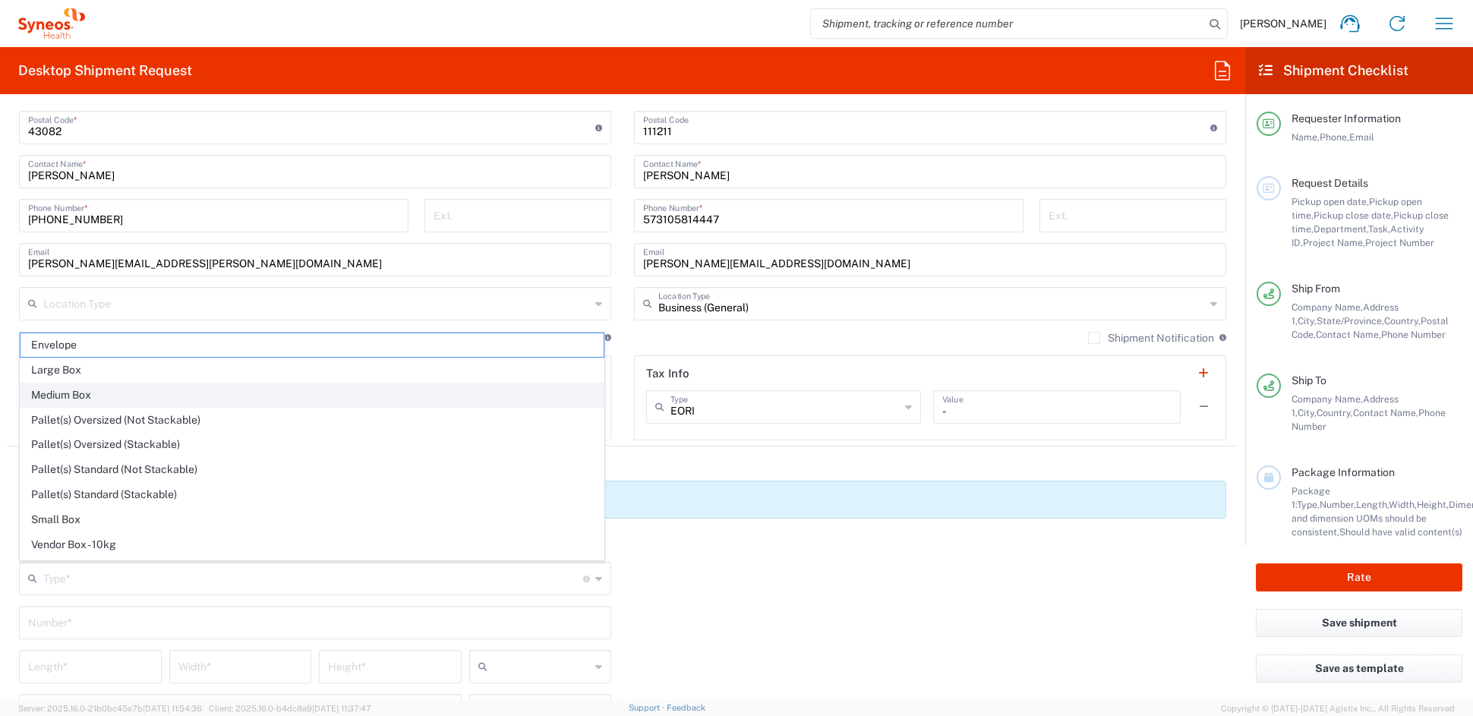
type input "in"
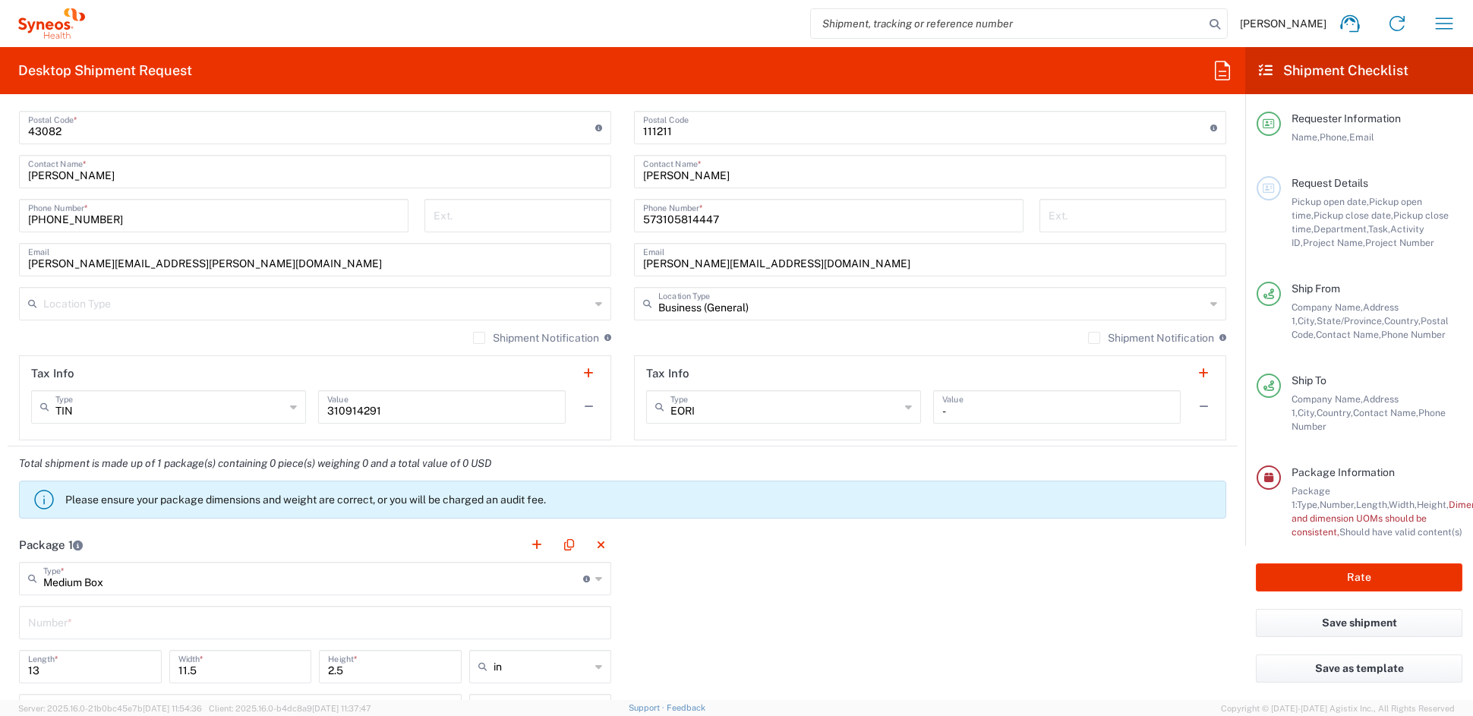
click at [88, 625] on input "text" at bounding box center [315, 621] width 574 height 27
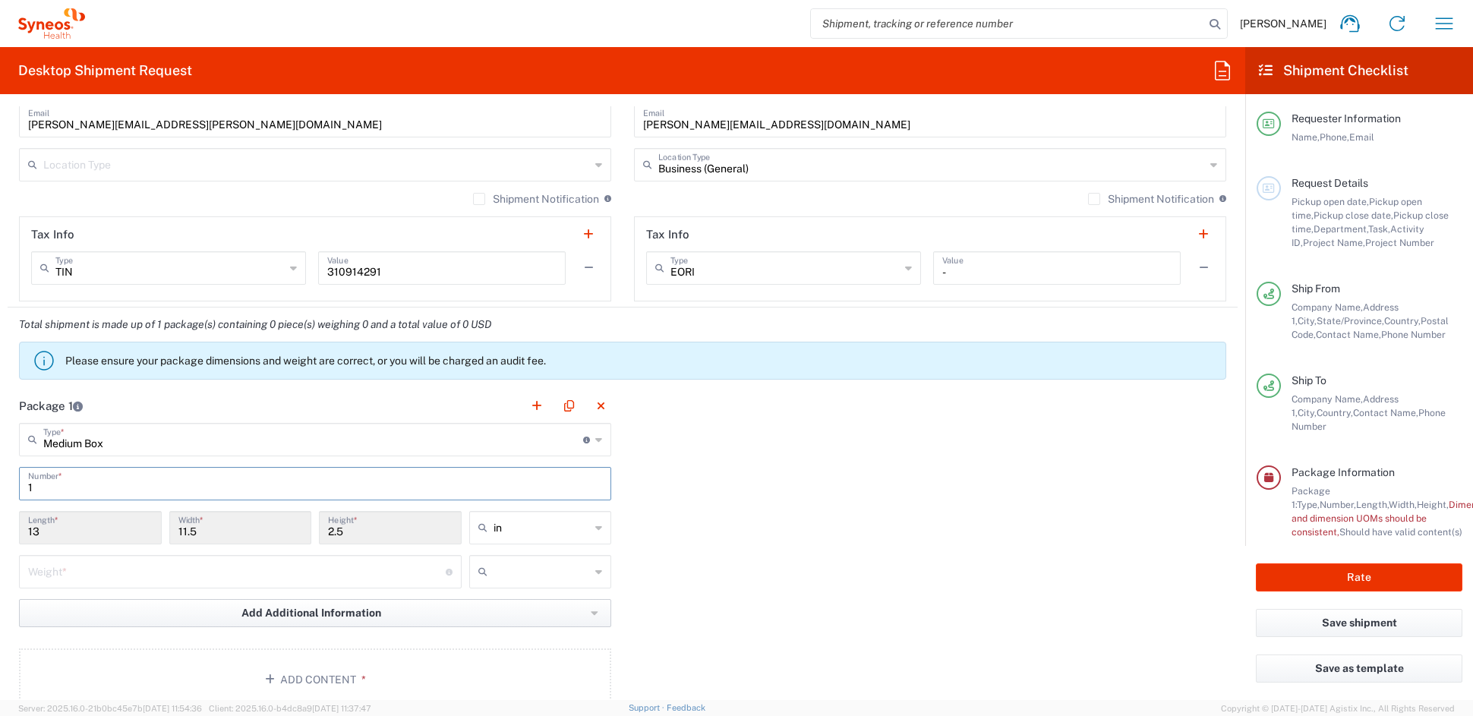
scroll to position [1072, 0]
type input "1"
click at [89, 575] on input "number" at bounding box center [237, 569] width 418 height 27
type input "4"
click at [518, 572] on input "text" at bounding box center [541, 571] width 97 height 24
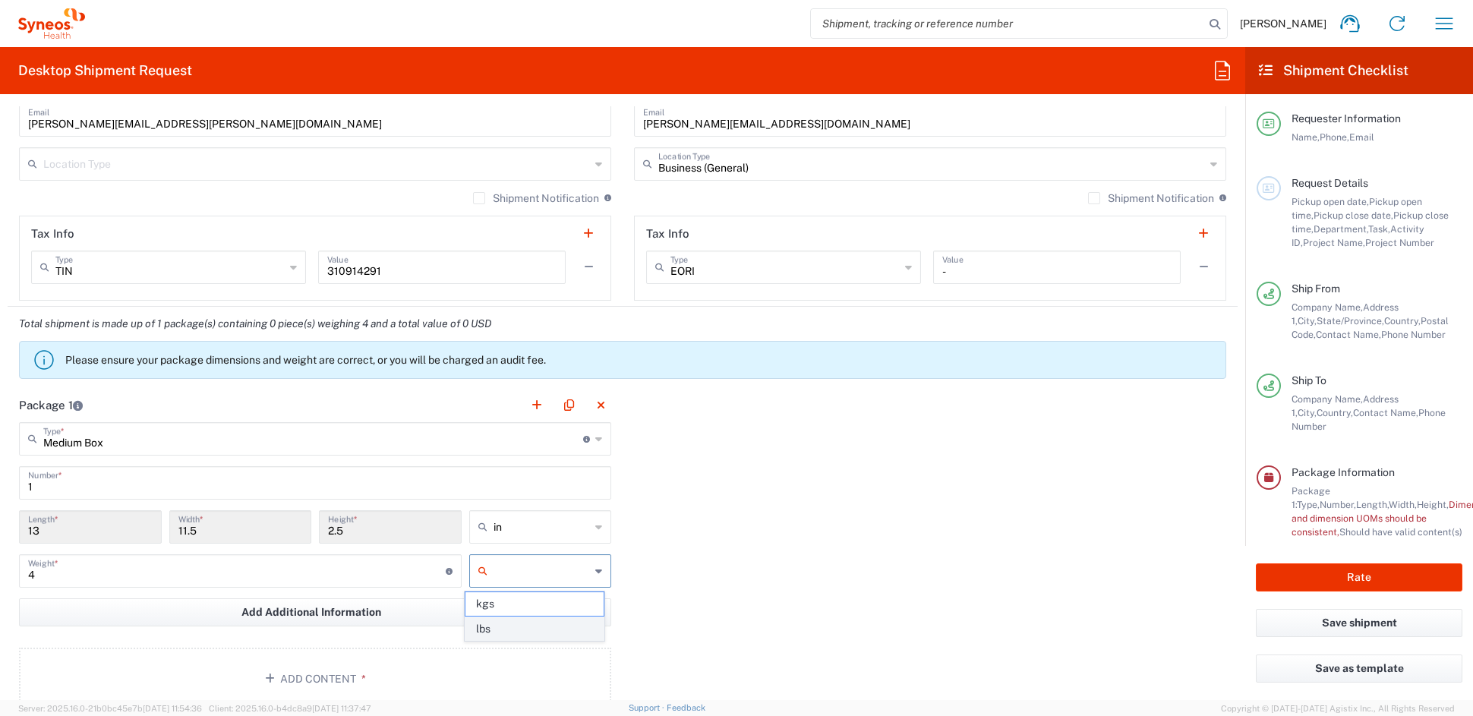
click at [509, 627] on span "lbs" at bounding box center [533, 629] width 137 height 24
type input "lbs"
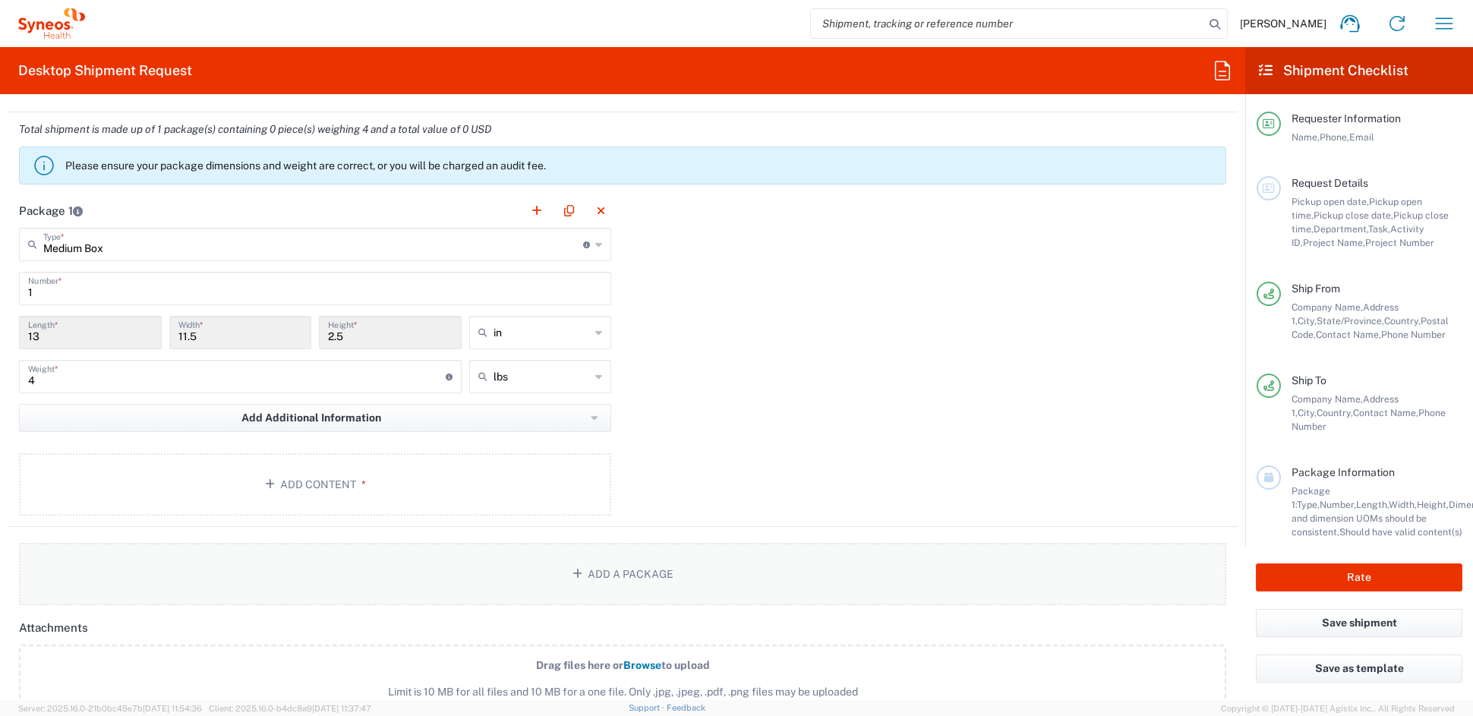
scroll to position [1264, 0]
click at [345, 477] on button "Add Content *" at bounding box center [315, 486] width 592 height 62
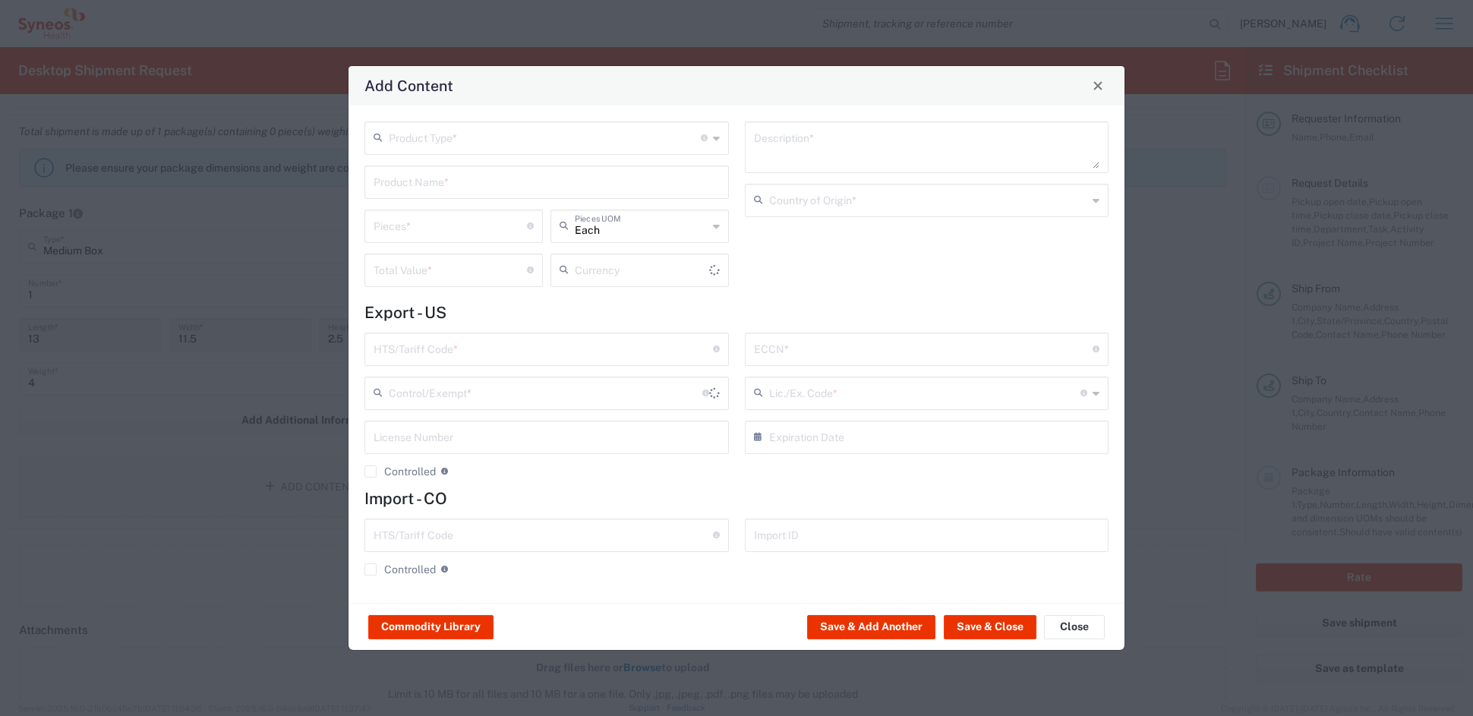
type input "US Dollar"
click at [466, 148] on input "text" at bounding box center [545, 137] width 312 height 27
click at [440, 197] on span "General Commodity" at bounding box center [546, 196] width 361 height 24
type input "General Commodity"
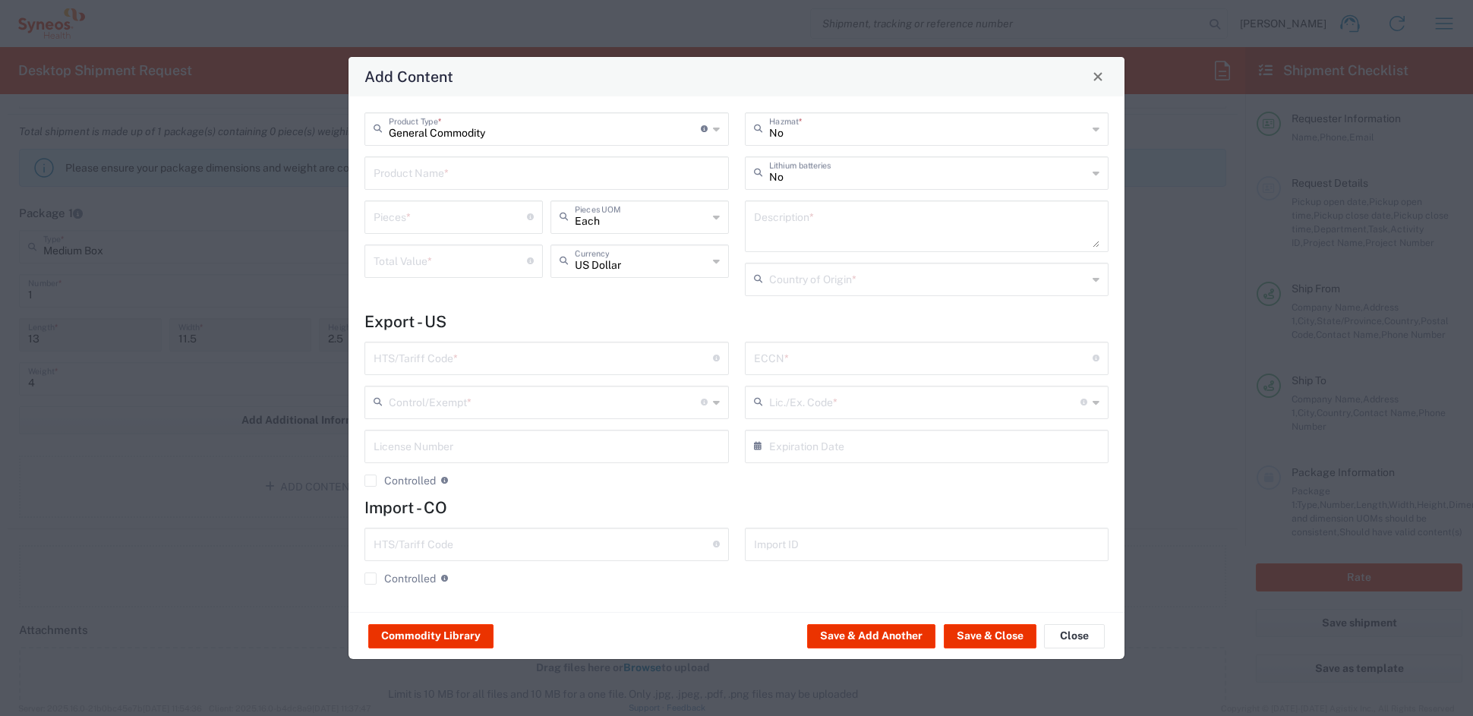
click at [447, 177] on input "text" at bounding box center [546, 172] width 346 height 27
click at [454, 206] on div "I/E CARDS 5X7'; 2 SHEETS PRINTED LAMINATED PAPER" at bounding box center [546, 209] width 361 height 26
type input "I/E CARDS 5X7'; 2 SHEETS PRINTED LAMINATED PAPER"
type input "1"
type textarea "I/E CARDS 5X7'; 2 SHEETS PRINTED LAMINATED PAPER"
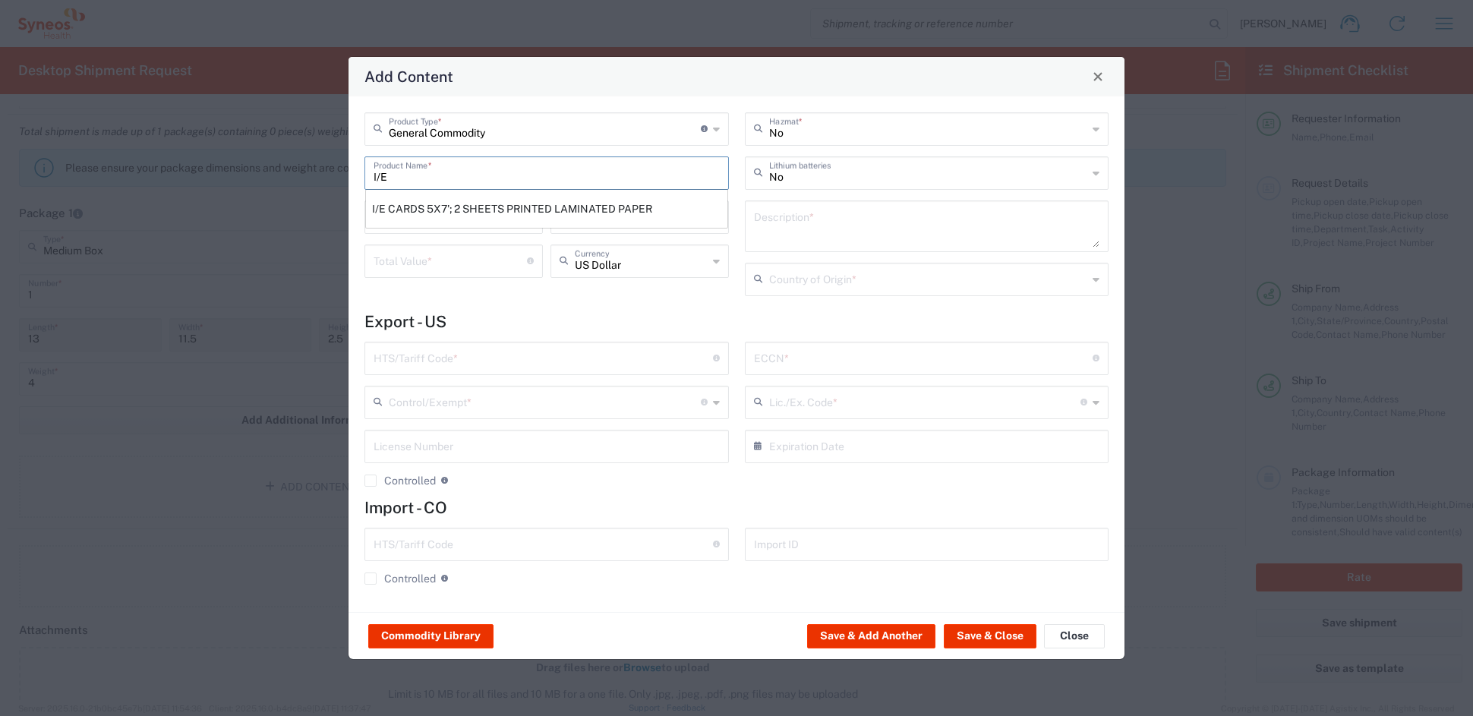
type input "United States"
type input "4911.99.8000"
type input "BIS"
type input "EAR99"
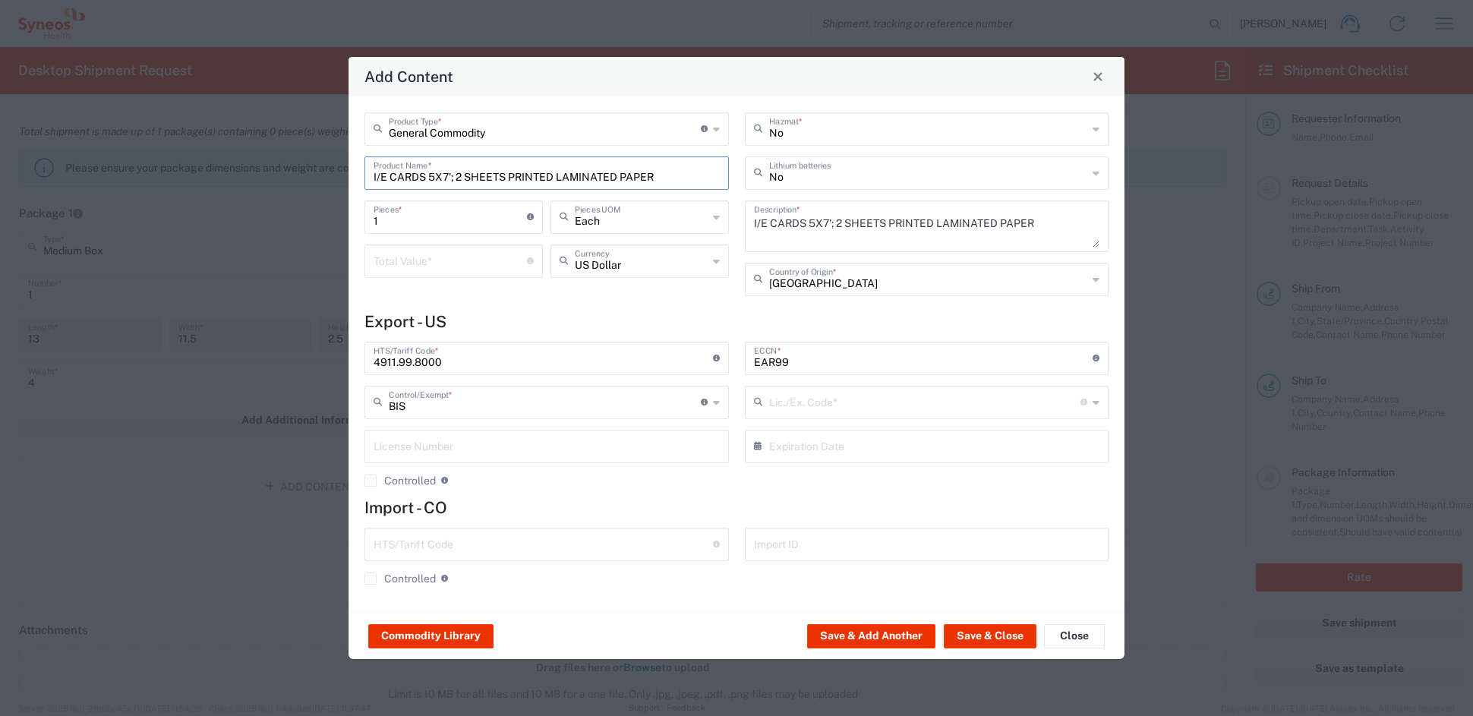
type input "NLR - No License Required"
drag, startPoint x: 399, startPoint y: 220, endPoint x: 354, endPoint y: 219, distance: 44.8
click at [357, 219] on div "General Commodity Product Type * Document: Paper document generated internally …" at bounding box center [547, 209] width 380 height 194
type input "3"
click at [394, 263] on input "number" at bounding box center [449, 260] width 153 height 27
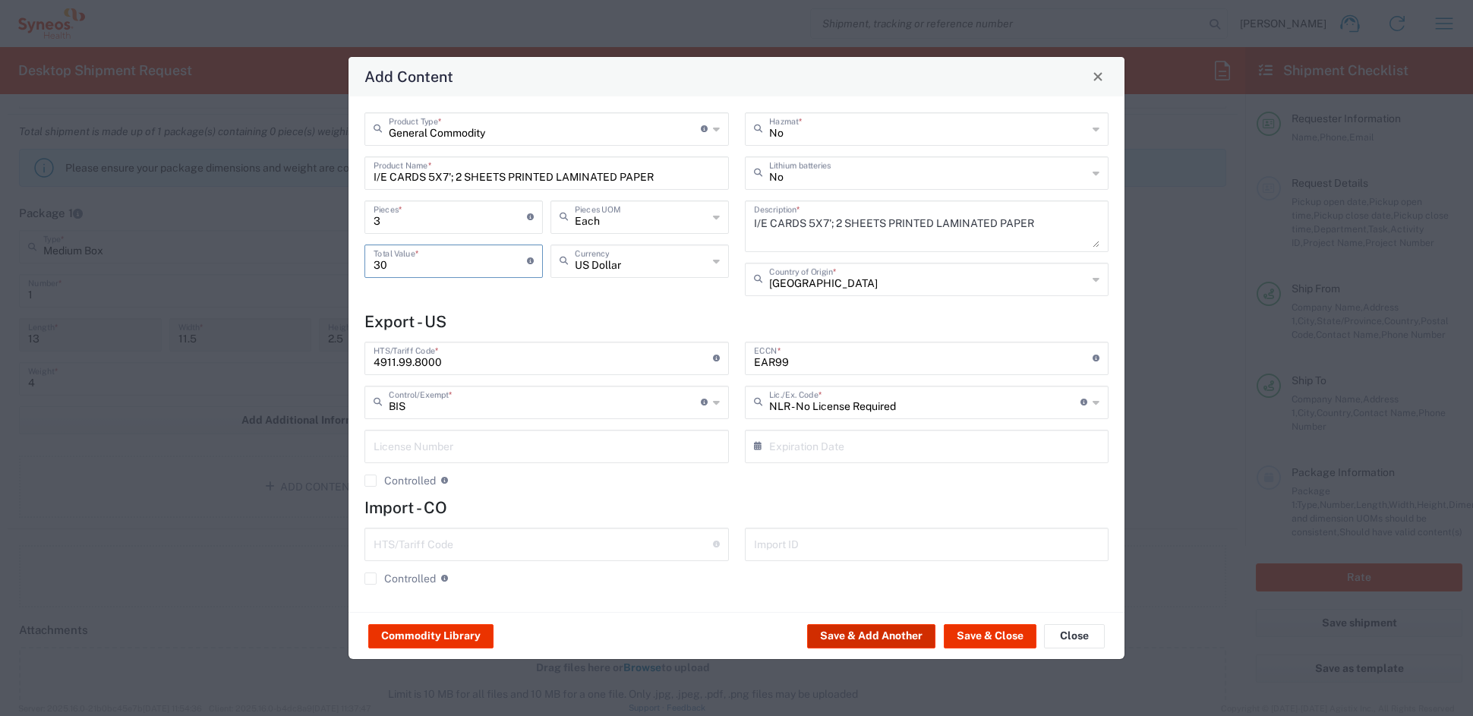
type input "30"
click at [878, 635] on button "Save & Add Another" at bounding box center [871, 636] width 128 height 24
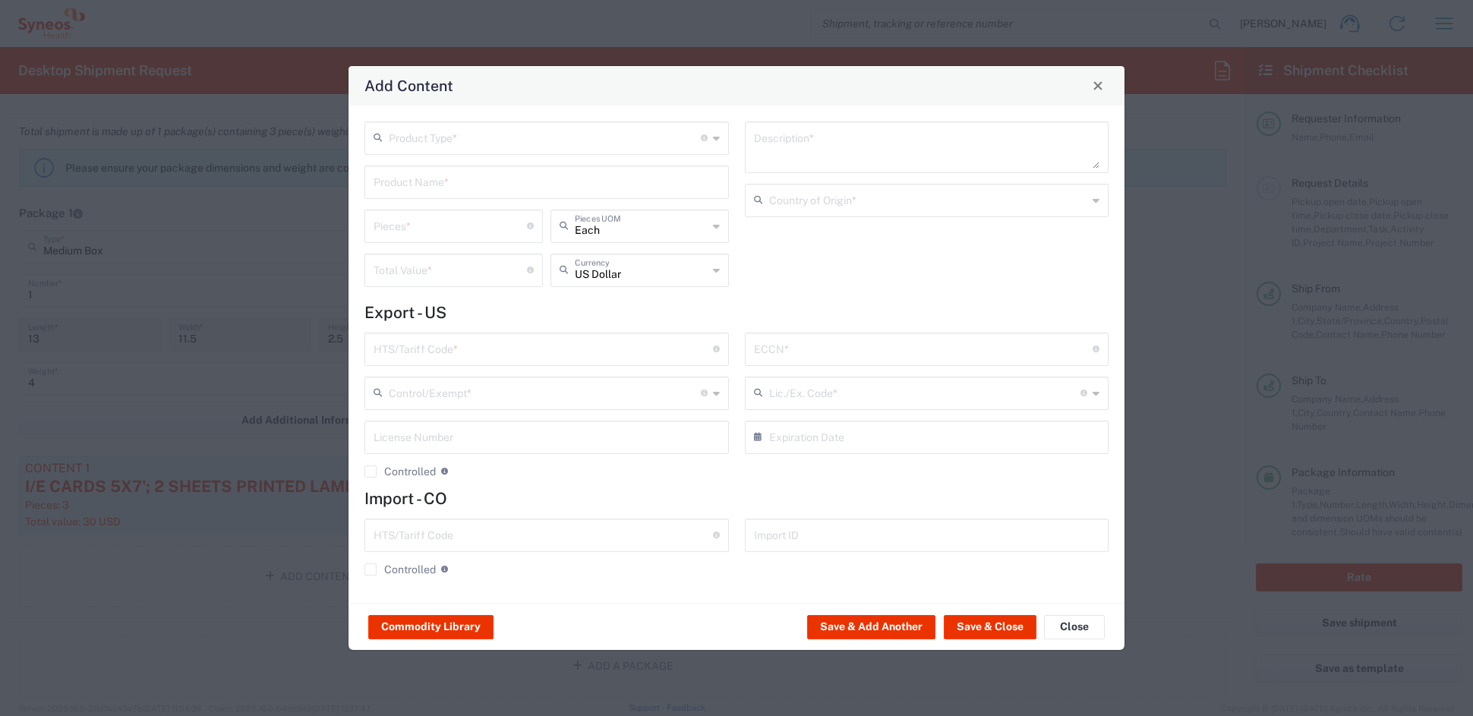
click at [433, 135] on input "text" at bounding box center [545, 137] width 312 height 27
click at [416, 200] on span "General Commodity" at bounding box center [546, 196] width 361 height 24
type input "General Commodity"
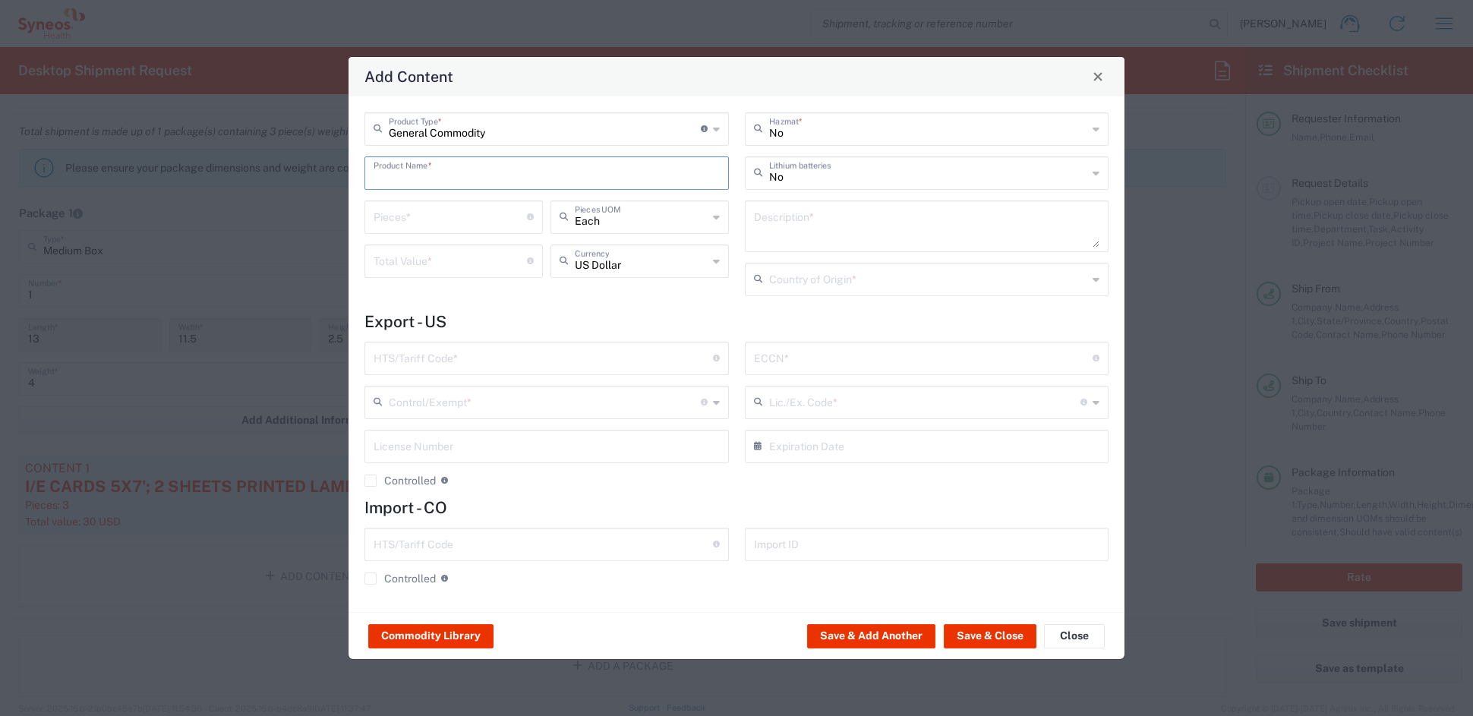
click at [411, 180] on input "text" at bounding box center [546, 172] width 346 height 27
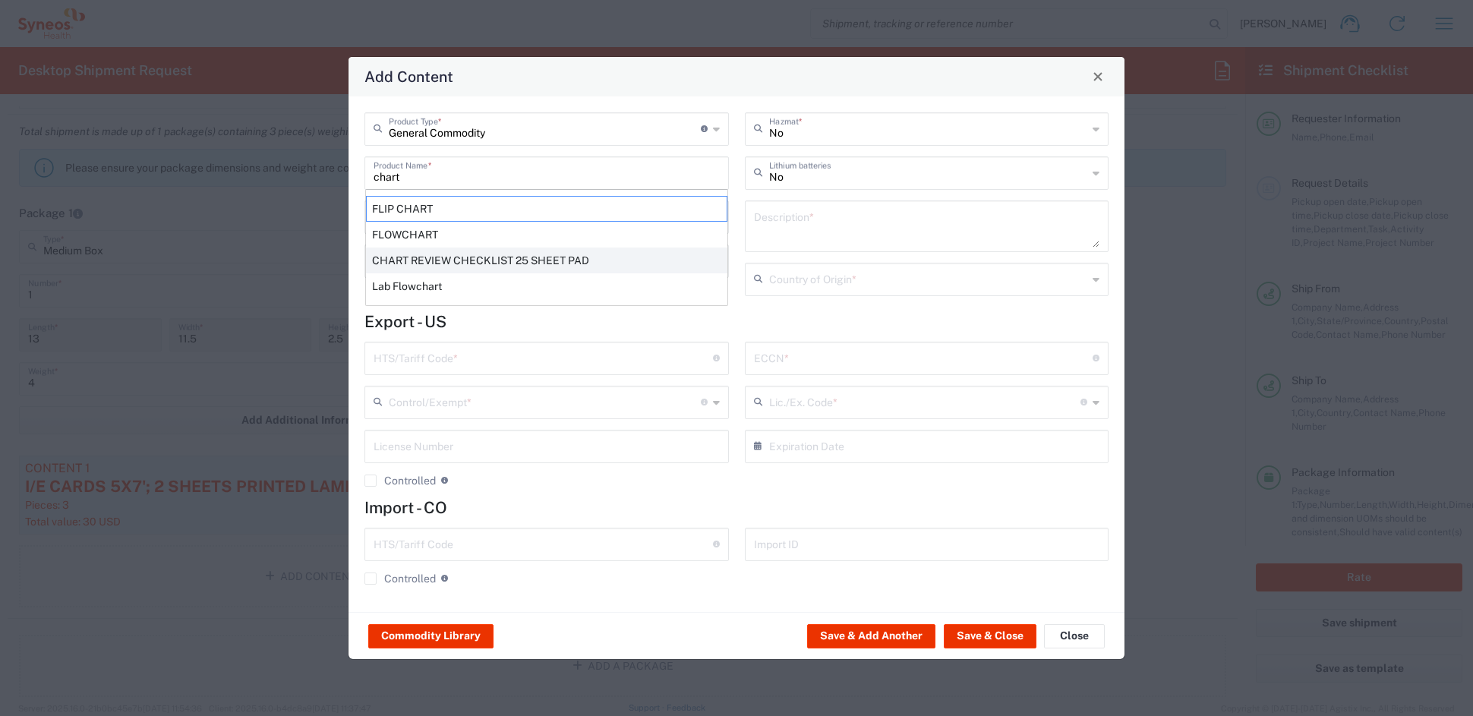
click at [436, 261] on div "CHART REVIEW CHECKLIST 25 SHEET PAD" at bounding box center [546, 260] width 361 height 26
type input "CHART REVIEW CHECKLIST 25 SHEET PAD"
type input "1"
type textarea "CHART REVIEW CHECKLIST 25 SHEET PAD"
type input "United States"
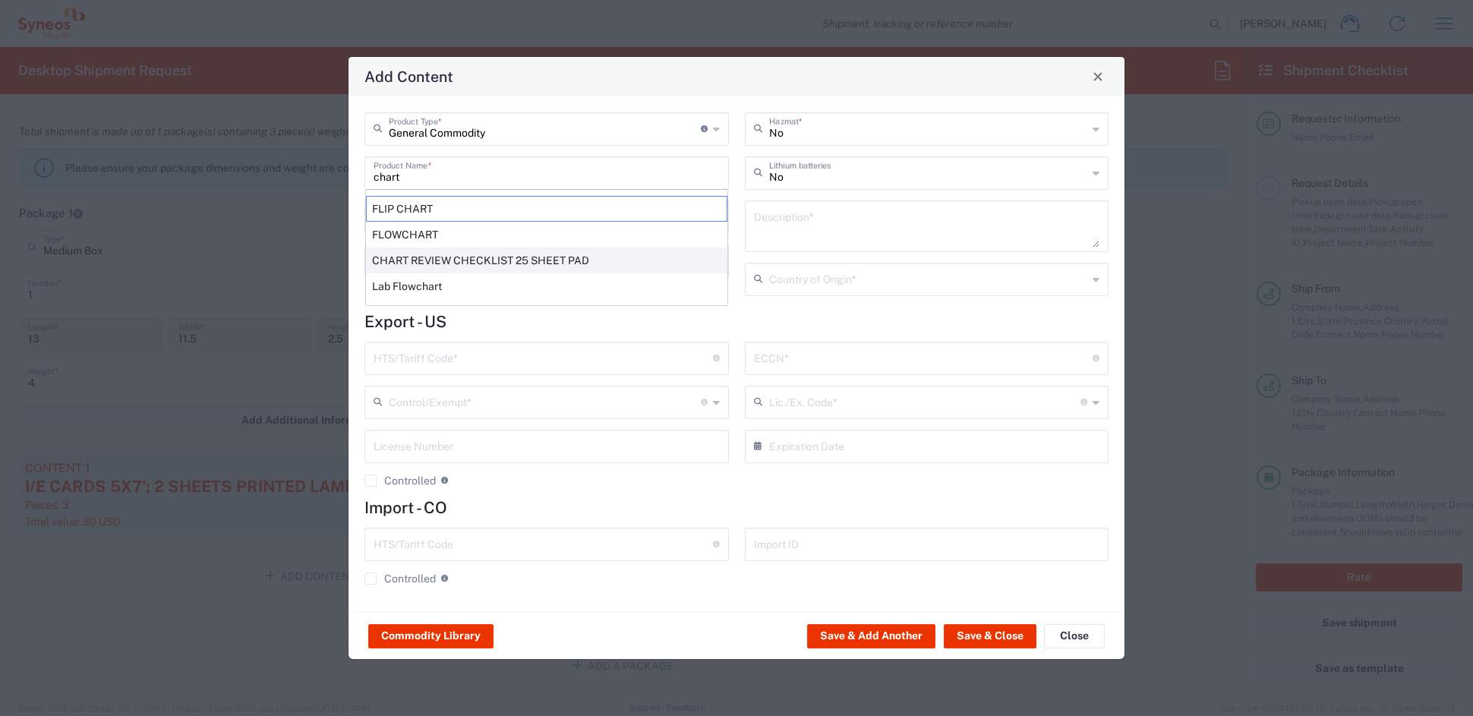
type input "4811.90.9080"
type input "BIS"
type input "EAR99"
type input "NLR - No License Required"
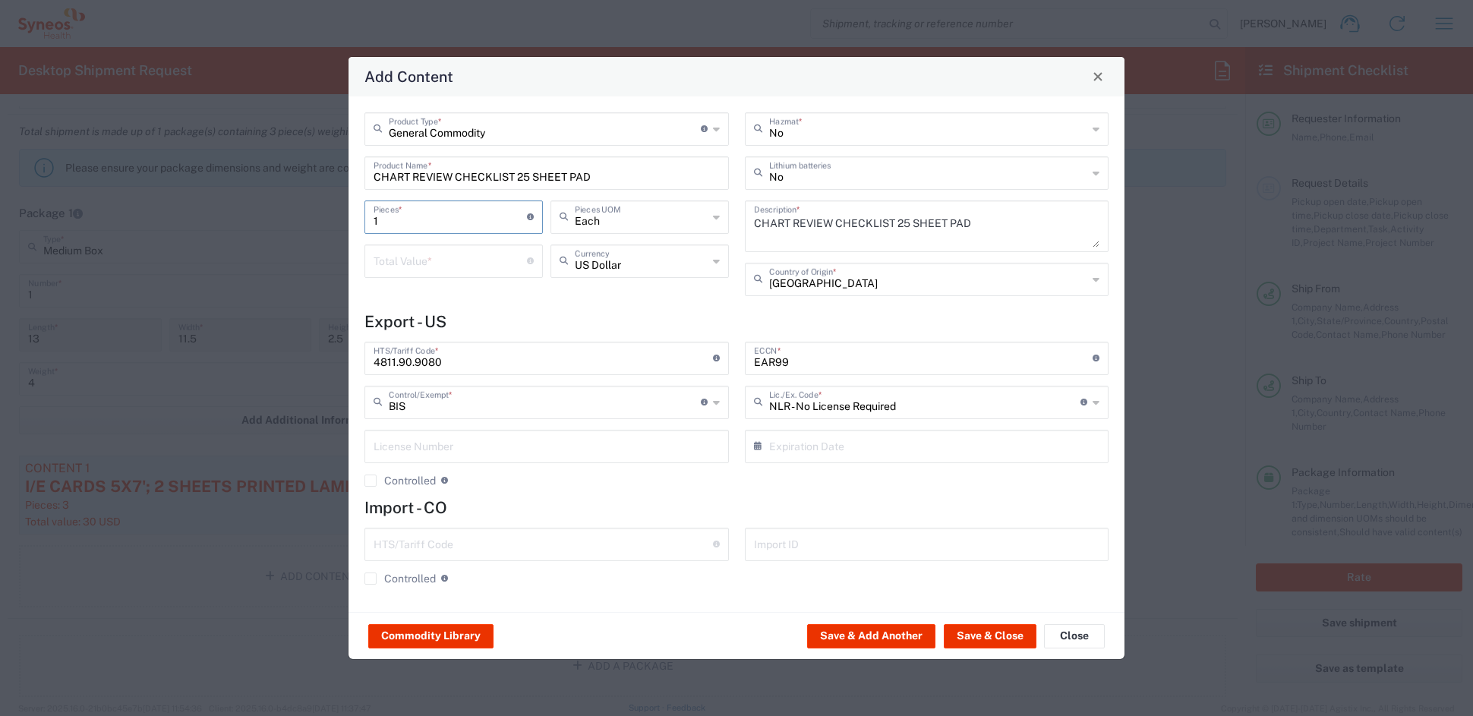
drag, startPoint x: 402, startPoint y: 217, endPoint x: 336, endPoint y: 215, distance: 66.1
click at [336, 215] on div "Add Content General Commodity Product Type * Document: Paper document generated…" at bounding box center [736, 358] width 1473 height 716
type input "3"
click at [412, 261] on input "number" at bounding box center [449, 260] width 153 height 27
type input "19.50"
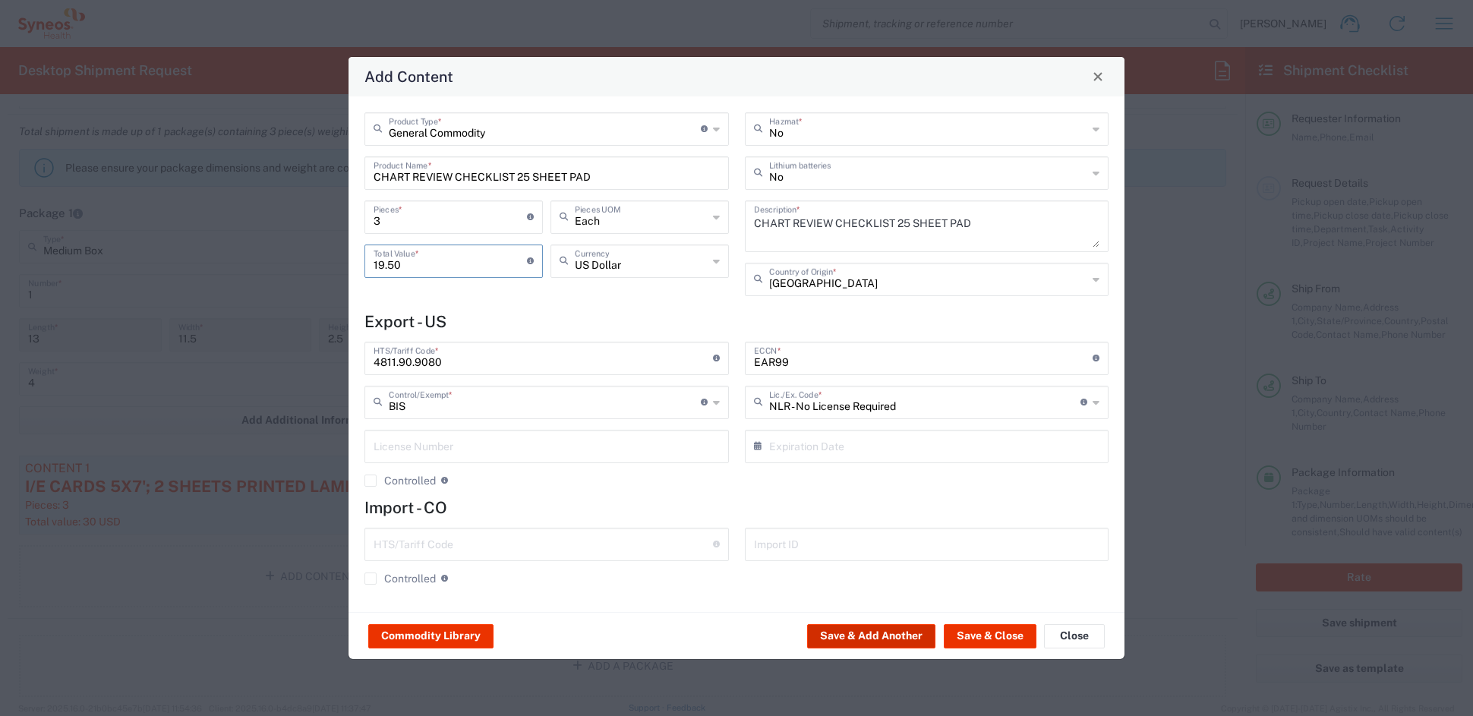
click at [846, 637] on button "Save & Add Another" at bounding box center [871, 636] width 128 height 24
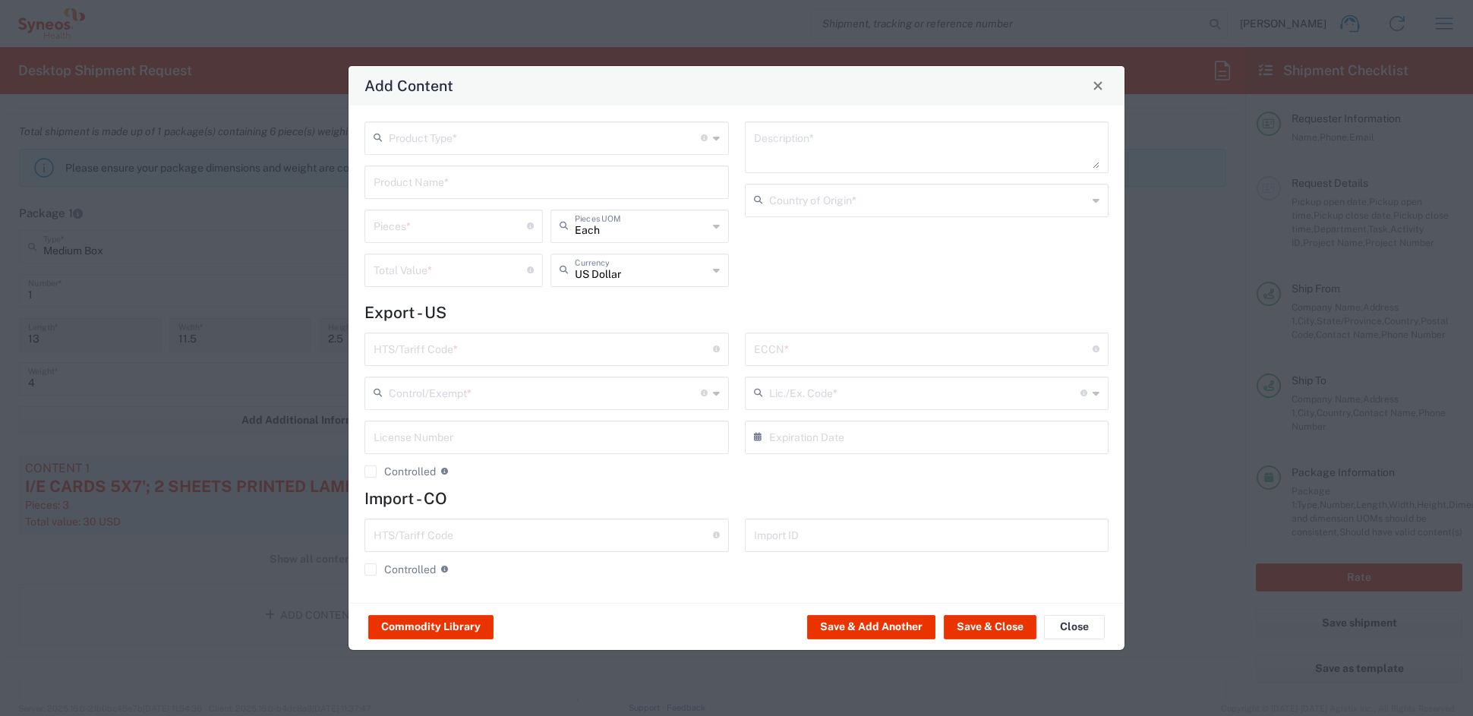
click at [445, 134] on input "text" at bounding box center [545, 137] width 312 height 27
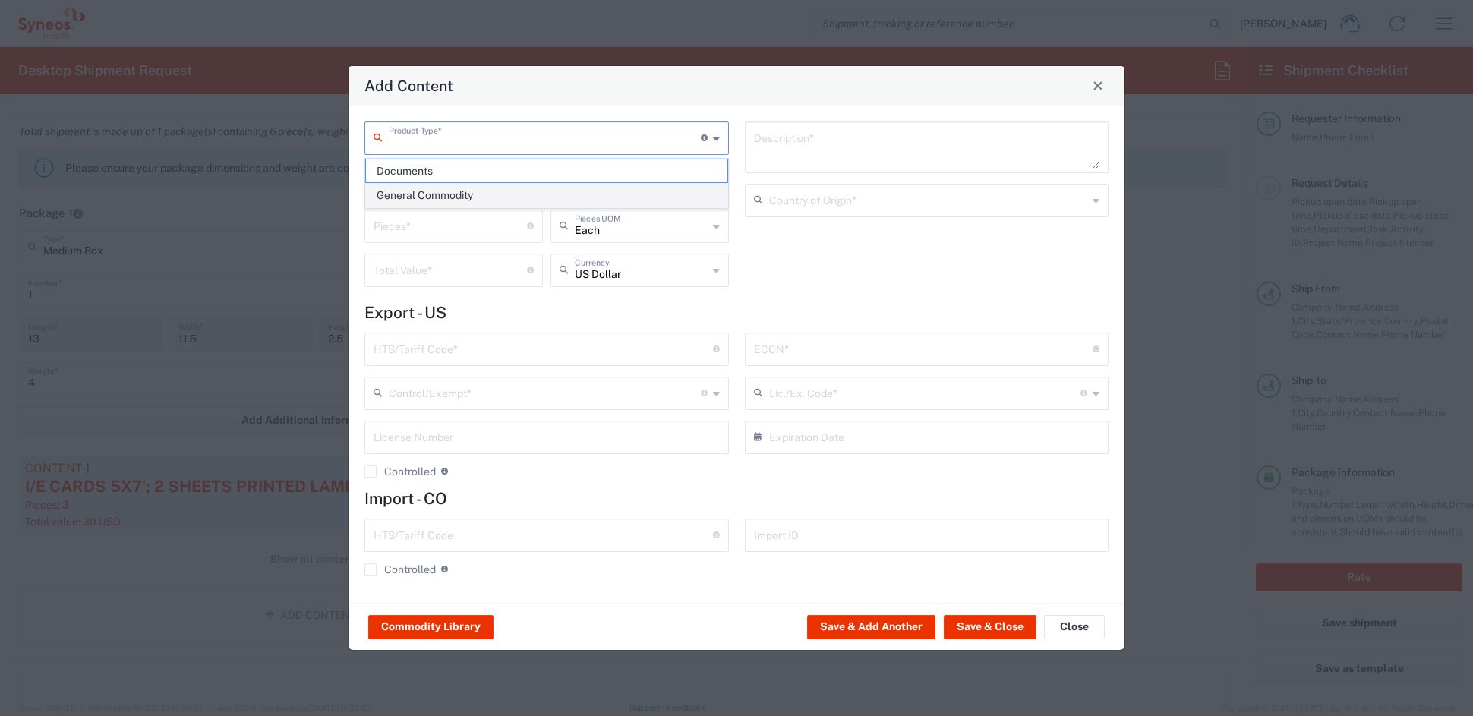
click at [442, 195] on span "General Commodity" at bounding box center [546, 196] width 361 height 24
type input "General Commodity"
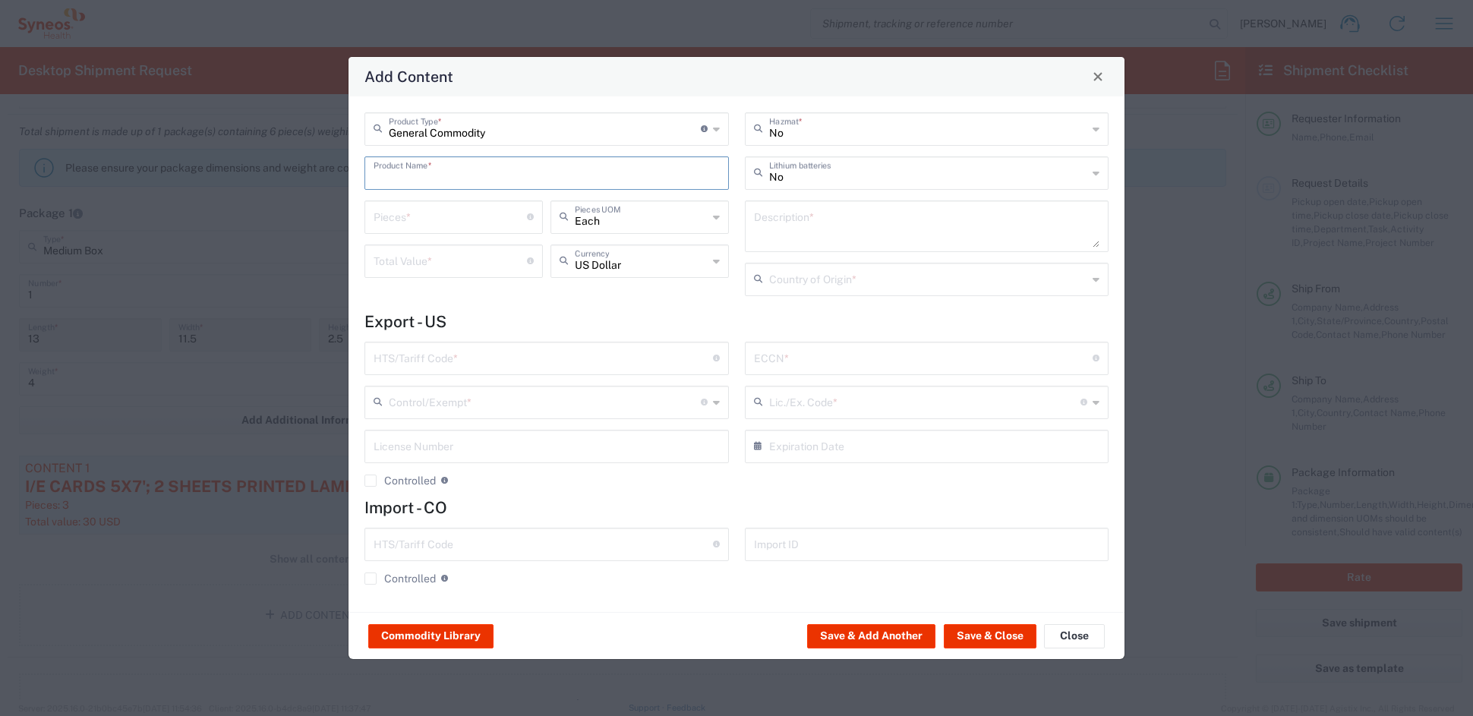
click at [433, 175] on input "text" at bounding box center [546, 172] width 346 height 27
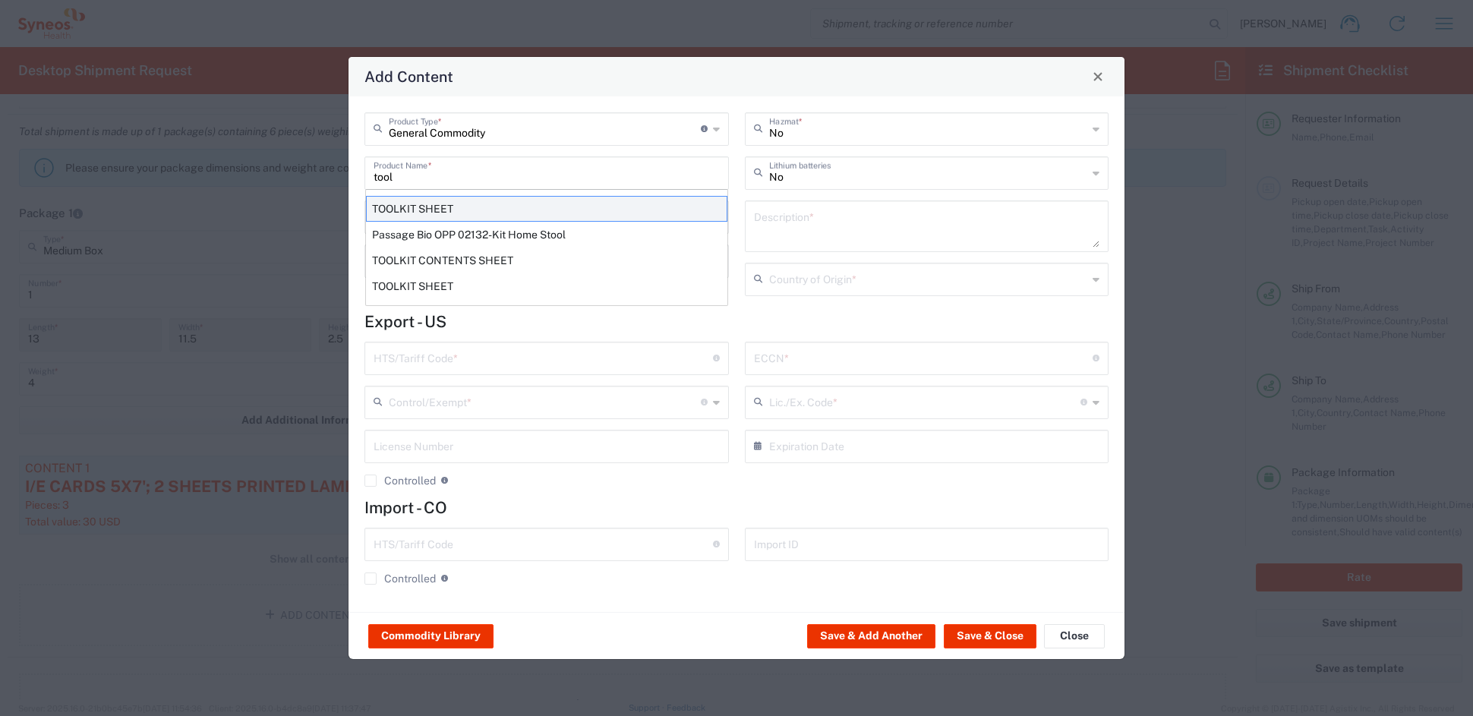
click at [430, 206] on div "TOOLKIT SHEET" at bounding box center [546, 209] width 361 height 26
type input "TOOLKIT SHEET"
type input "1"
type textarea "8.5X11 - 1 SHEET PAPER DOCUMENT"
type input "United States"
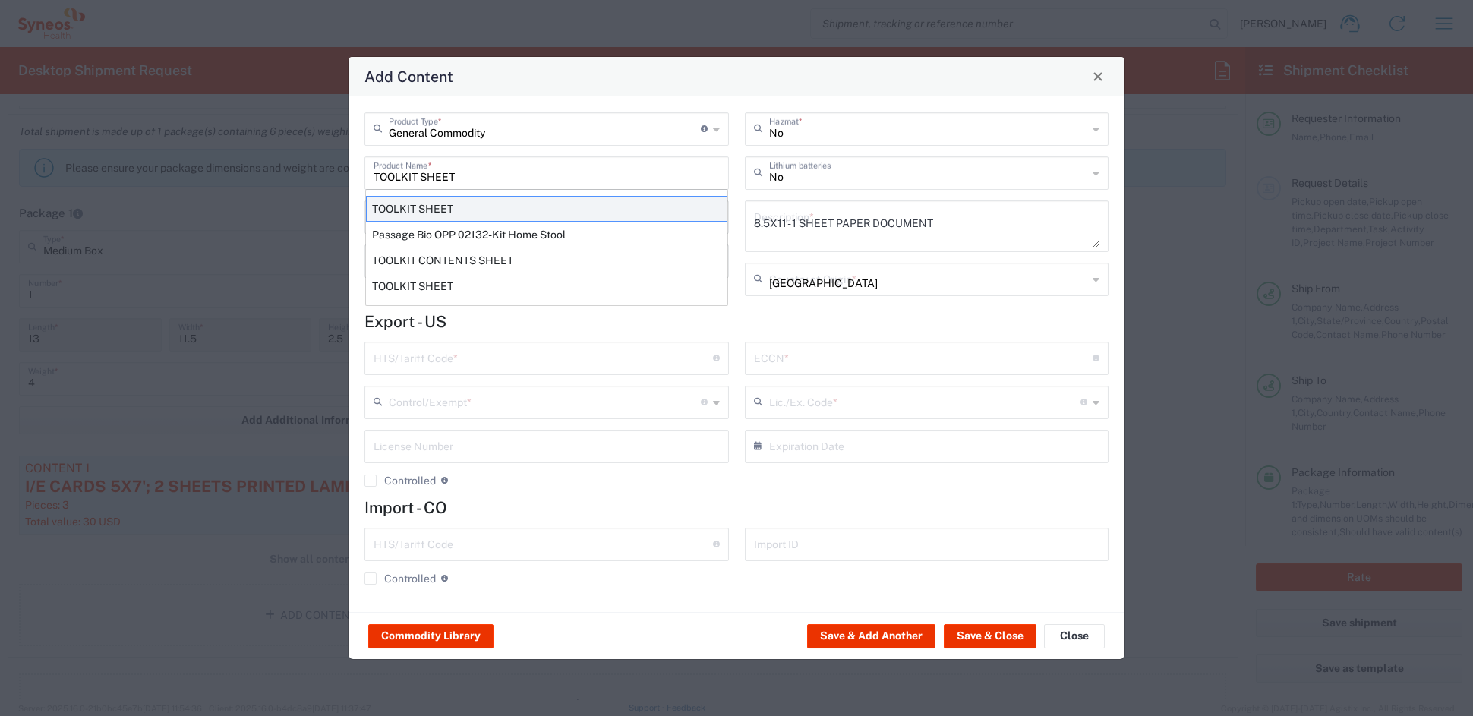
type input "4901.10.0040"
type input "BIS"
type input "EAR99"
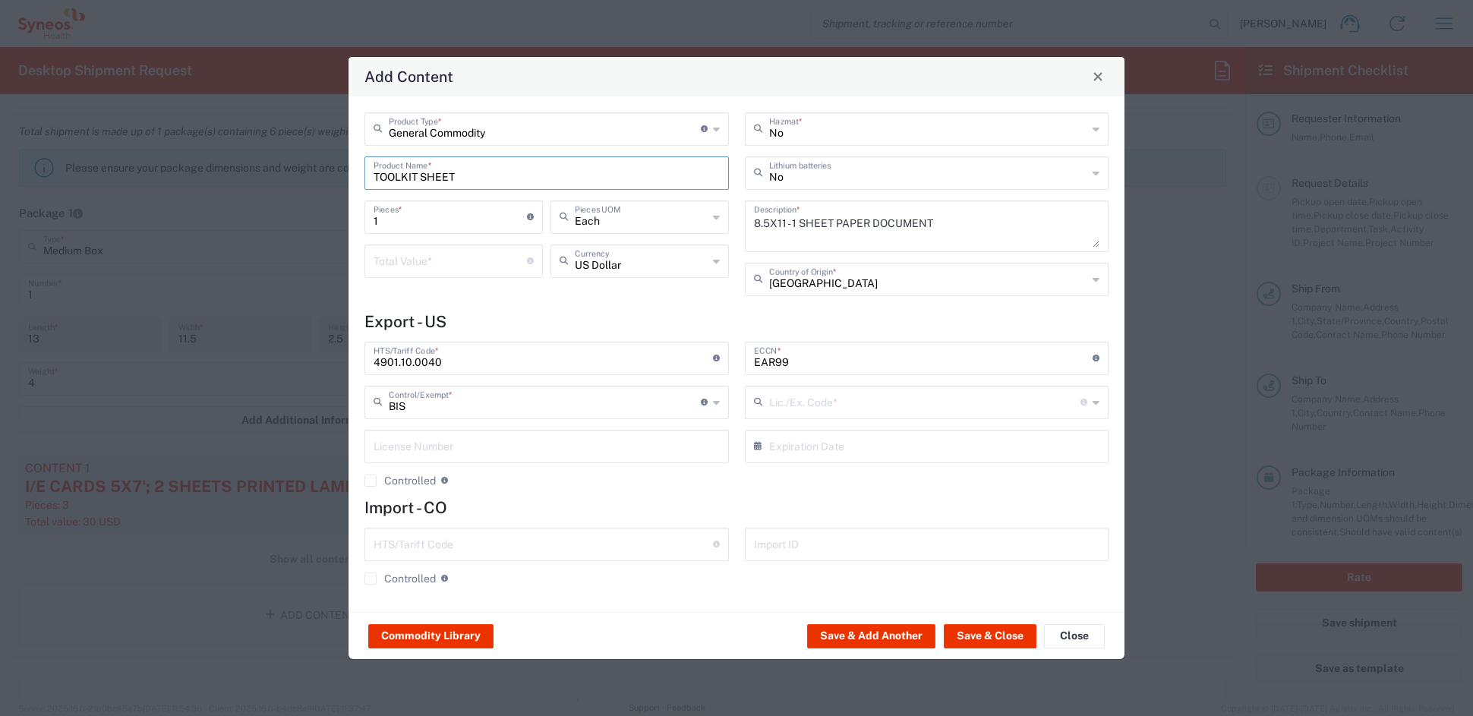
type input "NLR - No License Required"
